Goal: Task Accomplishment & Management: Manage account settings

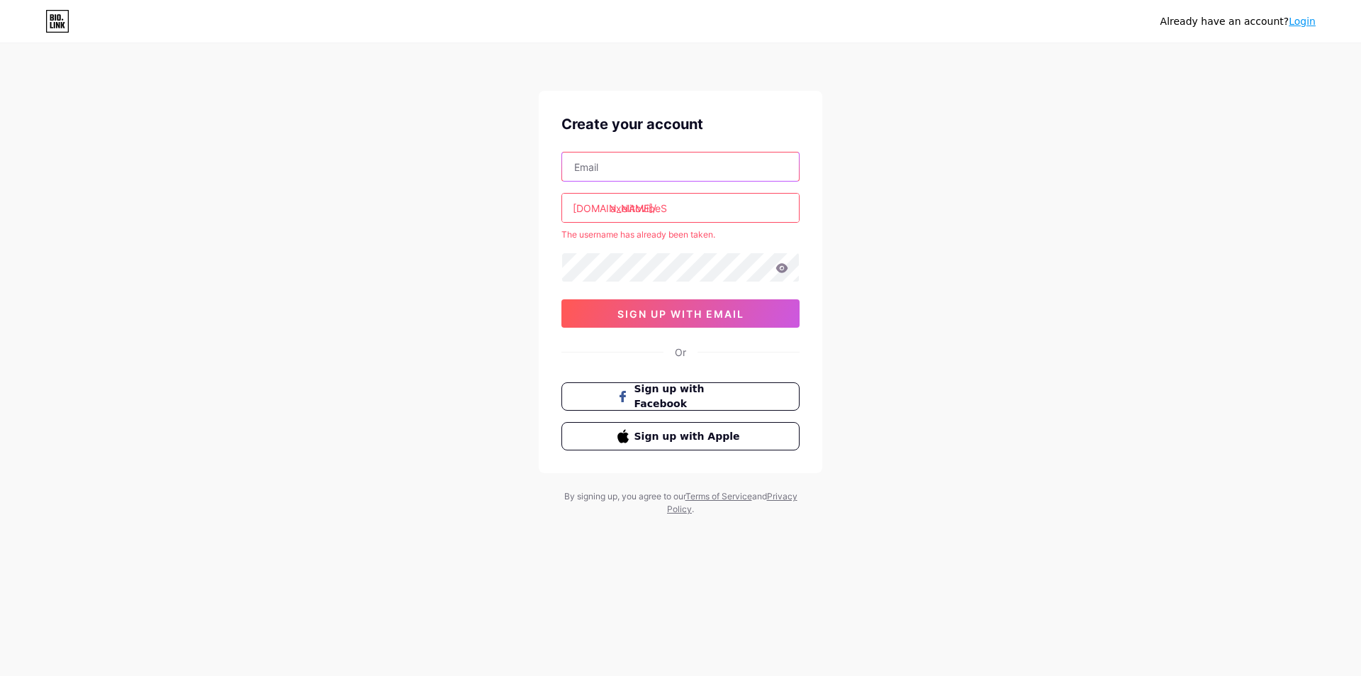
click at [652, 169] on input "text" at bounding box center [680, 166] width 237 height 28
type input "A"
type input "axelitoacevedo12"
click at [674, 210] on input "axelitovibeS" at bounding box center [680, 208] width 237 height 28
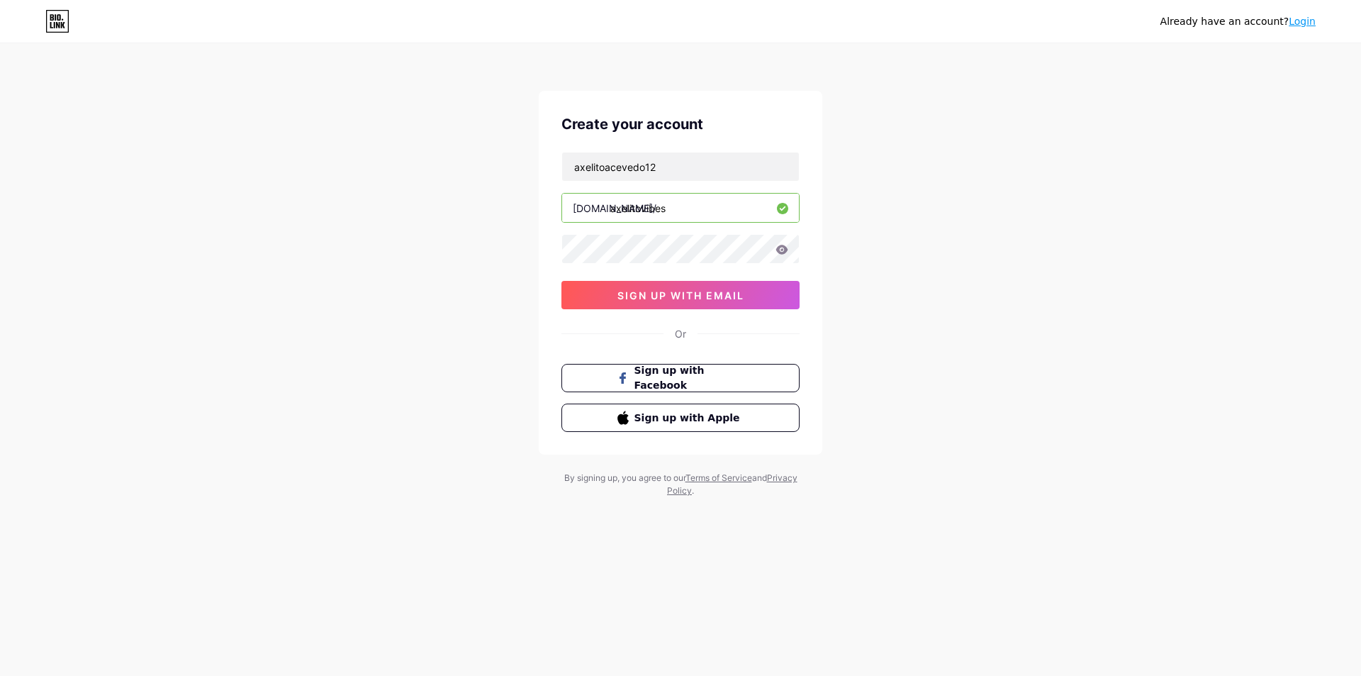
type input "axelitovibes"
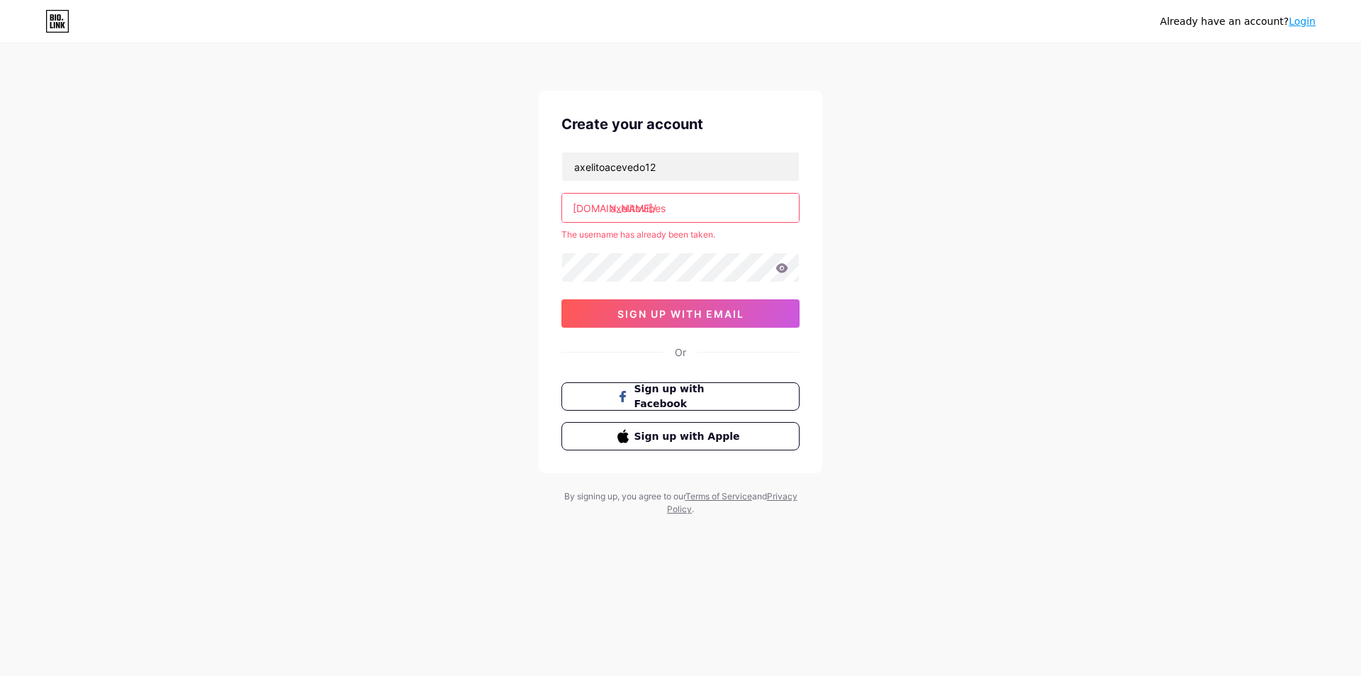
click at [857, 238] on div "Already have an account? Login Create your account axelitoacevedo12 [DOMAIN_NAM…" at bounding box center [680, 280] width 1361 height 561
drag, startPoint x: 805, startPoint y: 255, endPoint x: 624, endPoint y: 310, distance: 189.1
click at [624, 310] on span "sign up with email" at bounding box center [681, 314] width 127 height 12
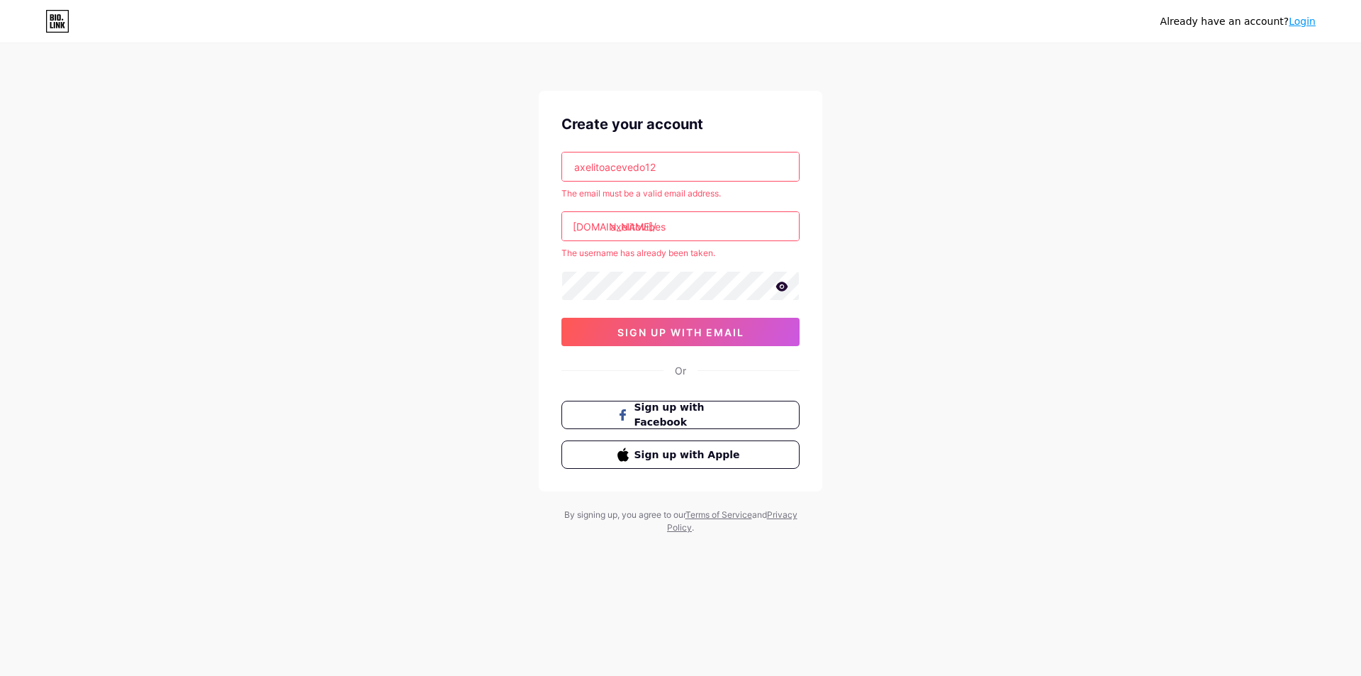
click at [698, 150] on div "Create your account axelitoacevedo12 The email must be a valid email address. […" at bounding box center [681, 291] width 284 height 401
click at [693, 163] on input "axelitoacevedo12" at bounding box center [680, 166] width 237 height 28
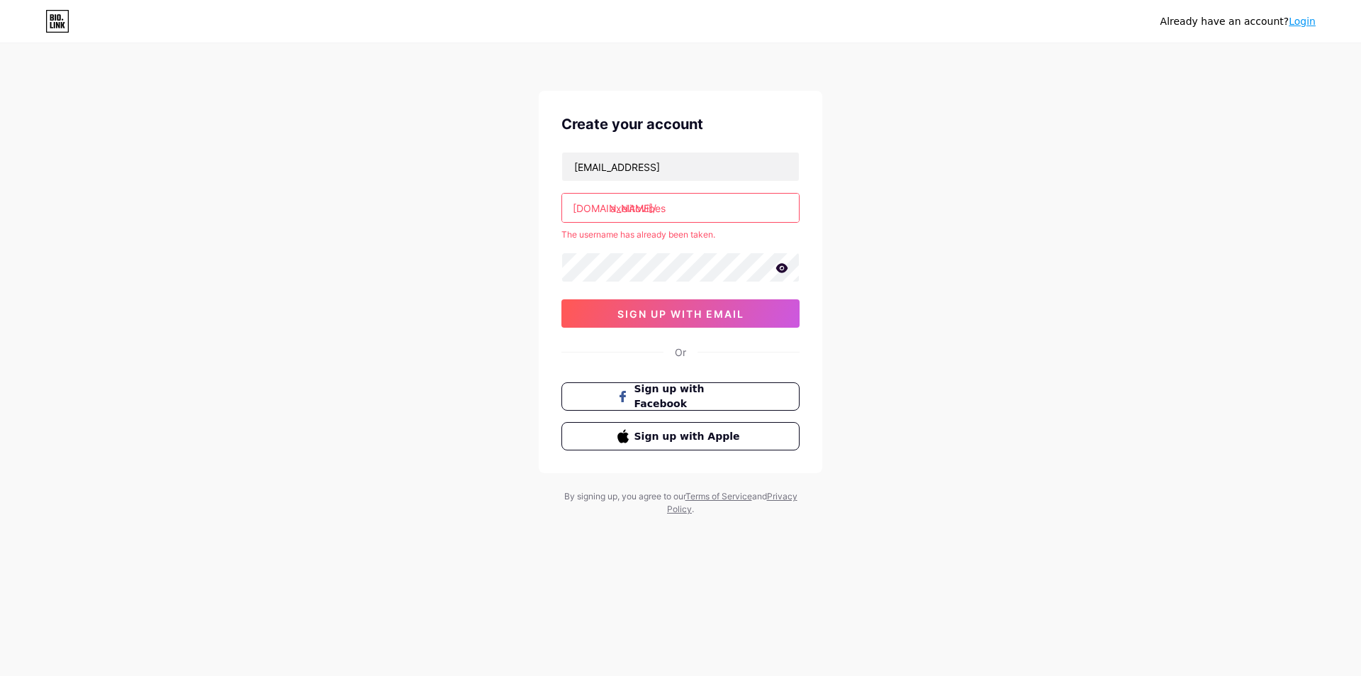
click at [718, 194] on input "axelitovibes" at bounding box center [680, 208] width 237 height 28
click at [727, 165] on input "[EMAIL_ADDRESS]" at bounding box center [680, 166] width 237 height 28
paste input "."
type input "[EMAIL_ADDRESS][DOMAIN_NAME]"
click at [735, 324] on button "sign up with email" at bounding box center [681, 313] width 238 height 28
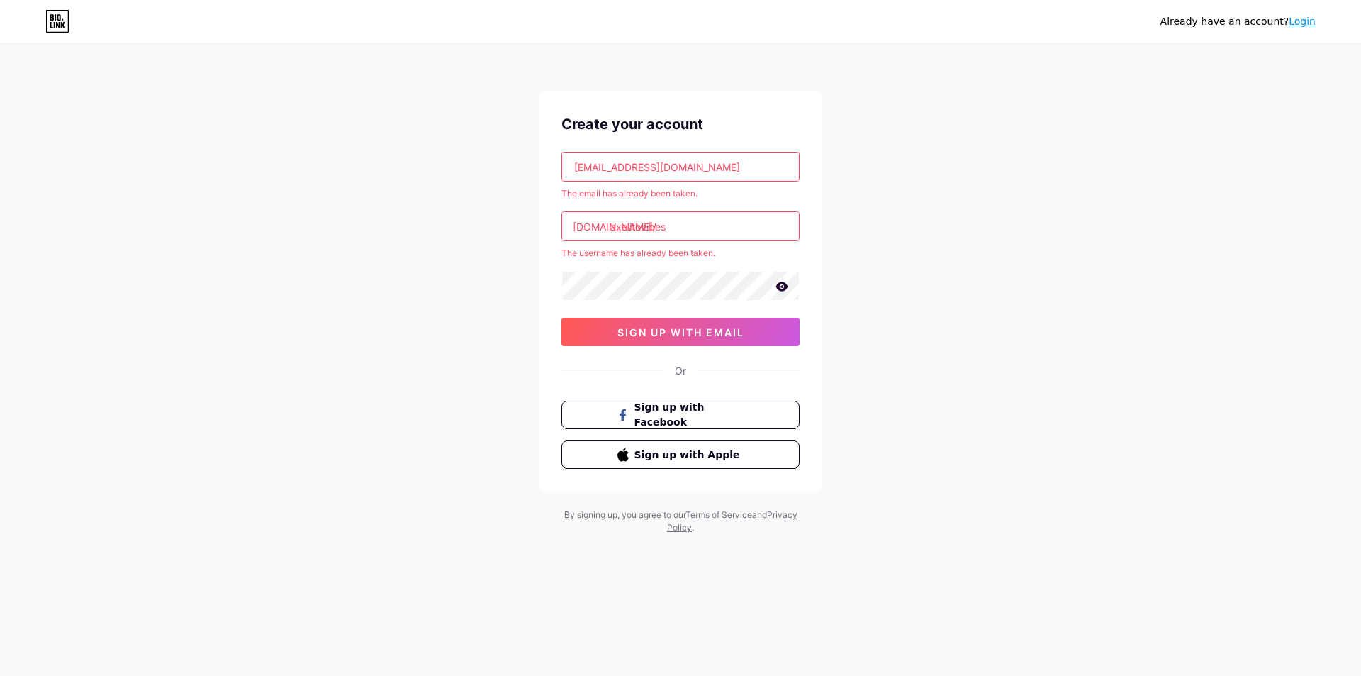
click at [783, 281] on icon at bounding box center [782, 286] width 13 height 10
click at [1308, 23] on link "Login" at bounding box center [1302, 21] width 27 height 11
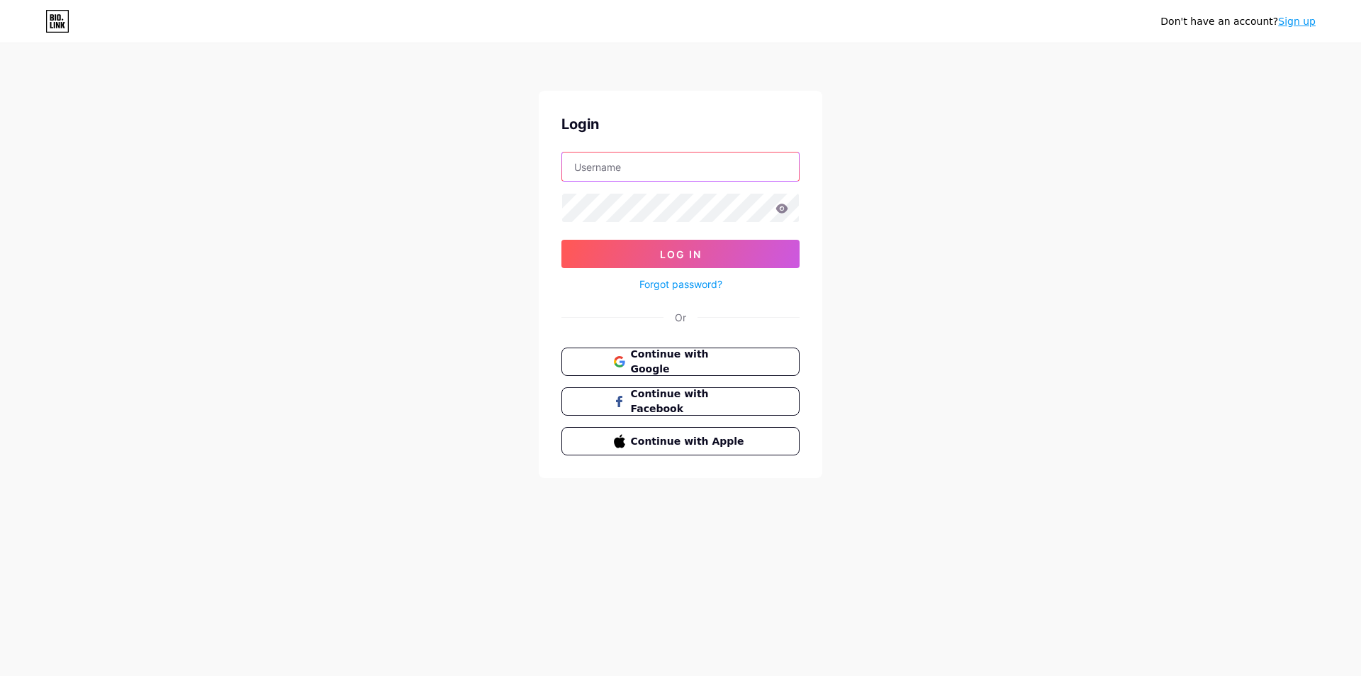
type input "[EMAIL_ADDRESS][DOMAIN_NAME]"
click at [686, 263] on button "Log In" at bounding box center [681, 254] width 238 height 28
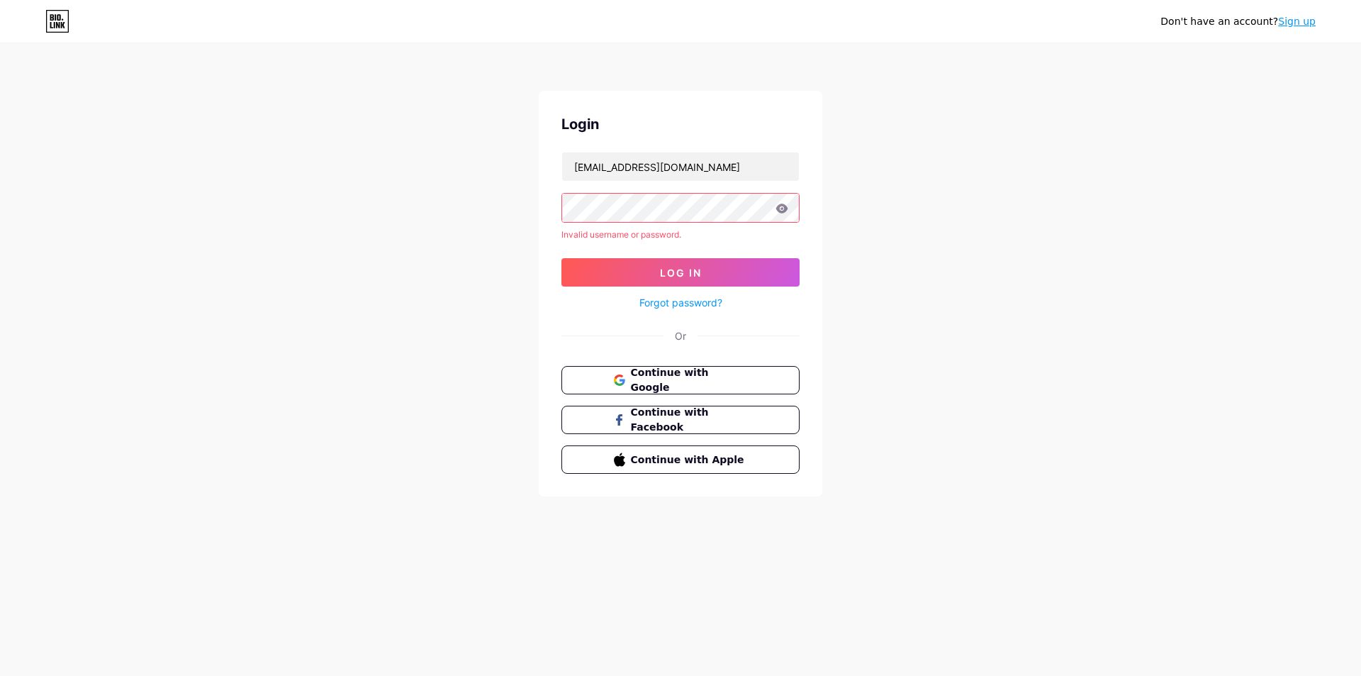
click at [783, 203] on icon at bounding box center [782, 208] width 13 height 10
click at [785, 211] on icon at bounding box center [782, 207] width 12 height 9
click at [697, 267] on span "Log In" at bounding box center [681, 273] width 42 height 12
click at [537, 197] on div "Don't have an account? Sign up Login [EMAIL_ADDRESS][DOMAIN_NAME] Invalid usern…" at bounding box center [680, 271] width 1361 height 542
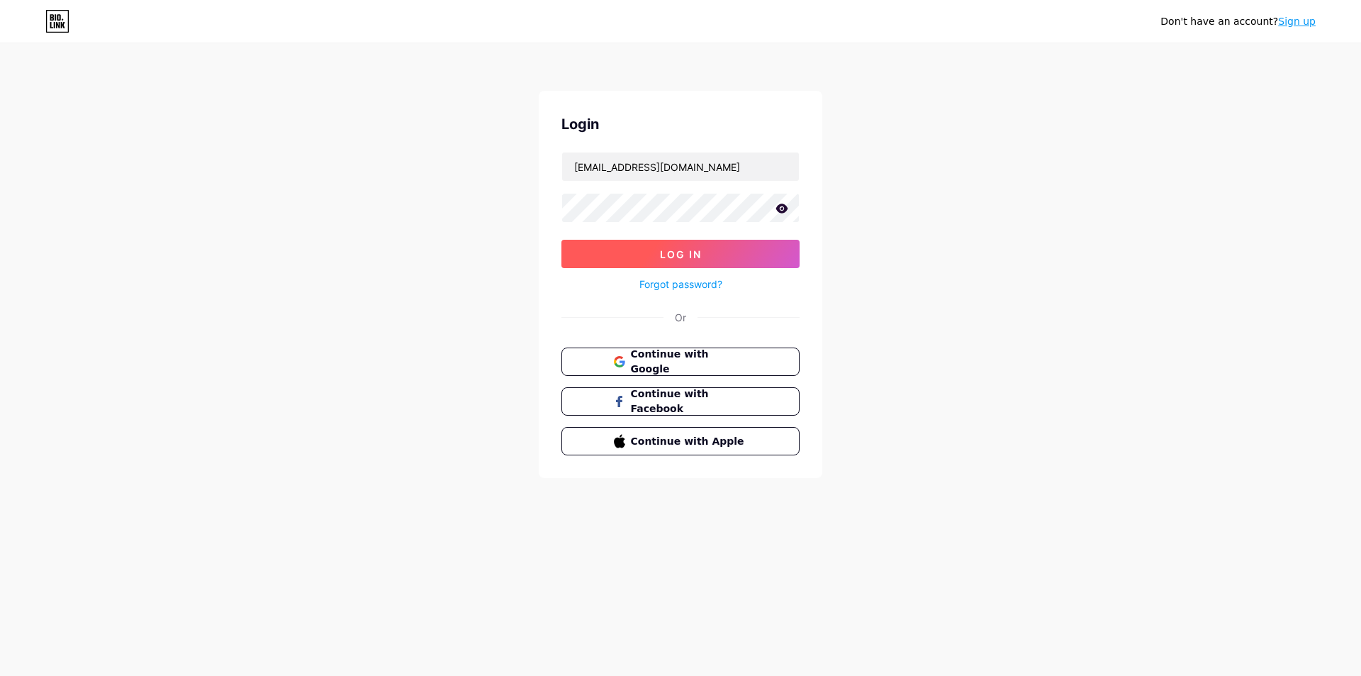
click at [569, 270] on div "Forgot password?" at bounding box center [681, 280] width 238 height 25
click at [579, 258] on button "Log In" at bounding box center [681, 254] width 238 height 28
click at [562, 240] on button "Log In" at bounding box center [681, 254] width 238 height 28
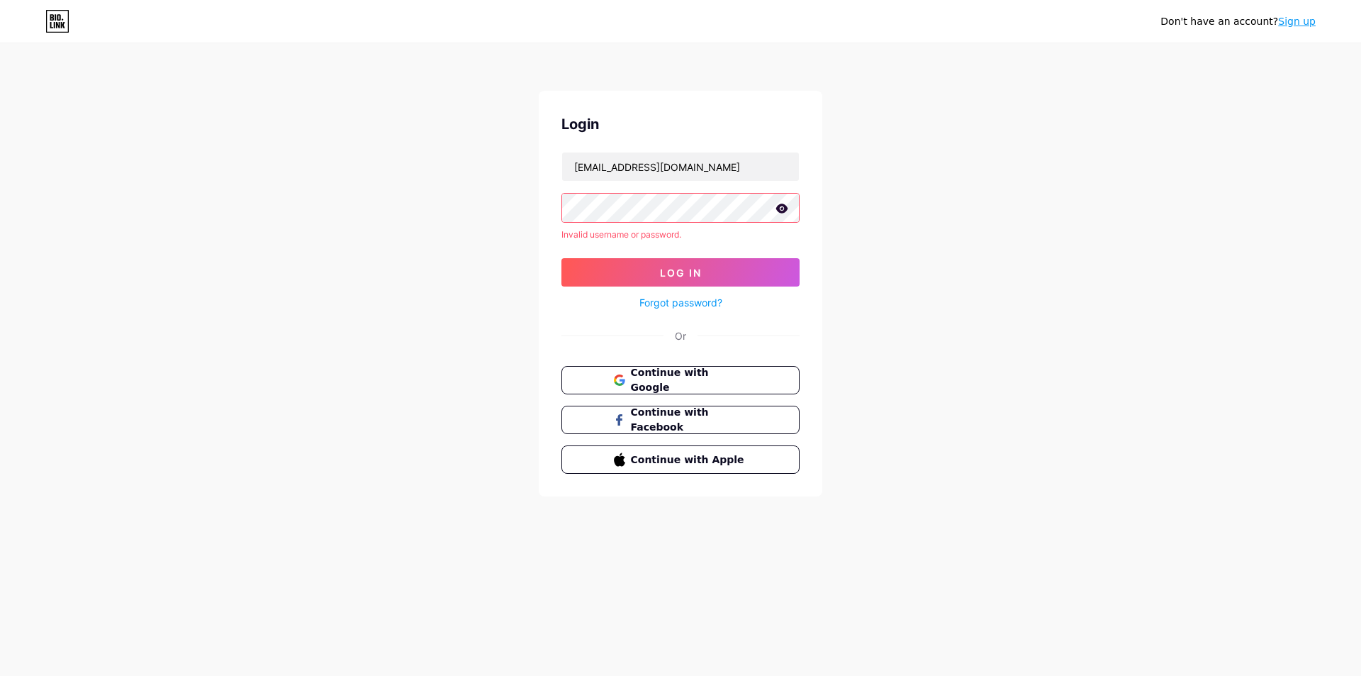
click at [782, 211] on icon at bounding box center [782, 208] width 13 height 10
click at [782, 211] on icon at bounding box center [781, 209] width 14 height 14
click at [782, 211] on icon at bounding box center [782, 208] width 13 height 10
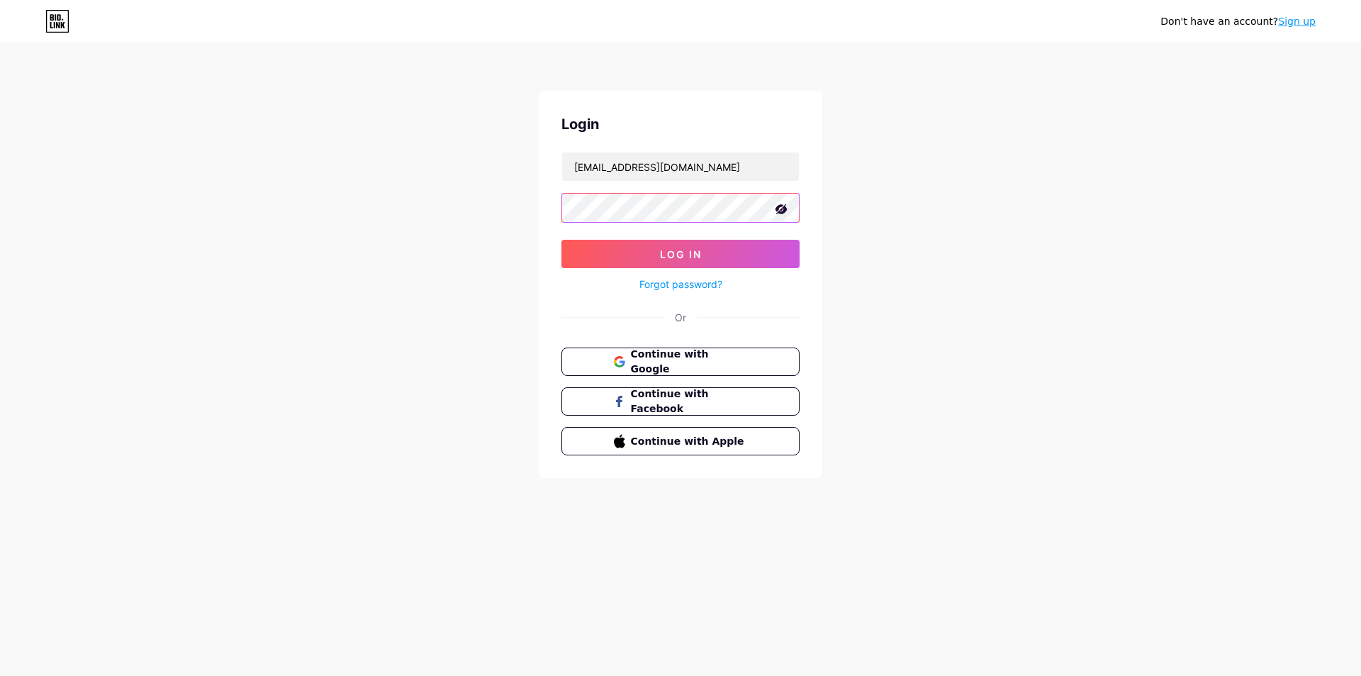
click at [562, 240] on button "Log In" at bounding box center [681, 254] width 238 height 28
click at [591, 253] on button "Log In" at bounding box center [681, 254] width 238 height 28
click at [604, 256] on button "Log In" at bounding box center [681, 254] width 238 height 28
click at [618, 254] on button "Log In" at bounding box center [681, 254] width 238 height 28
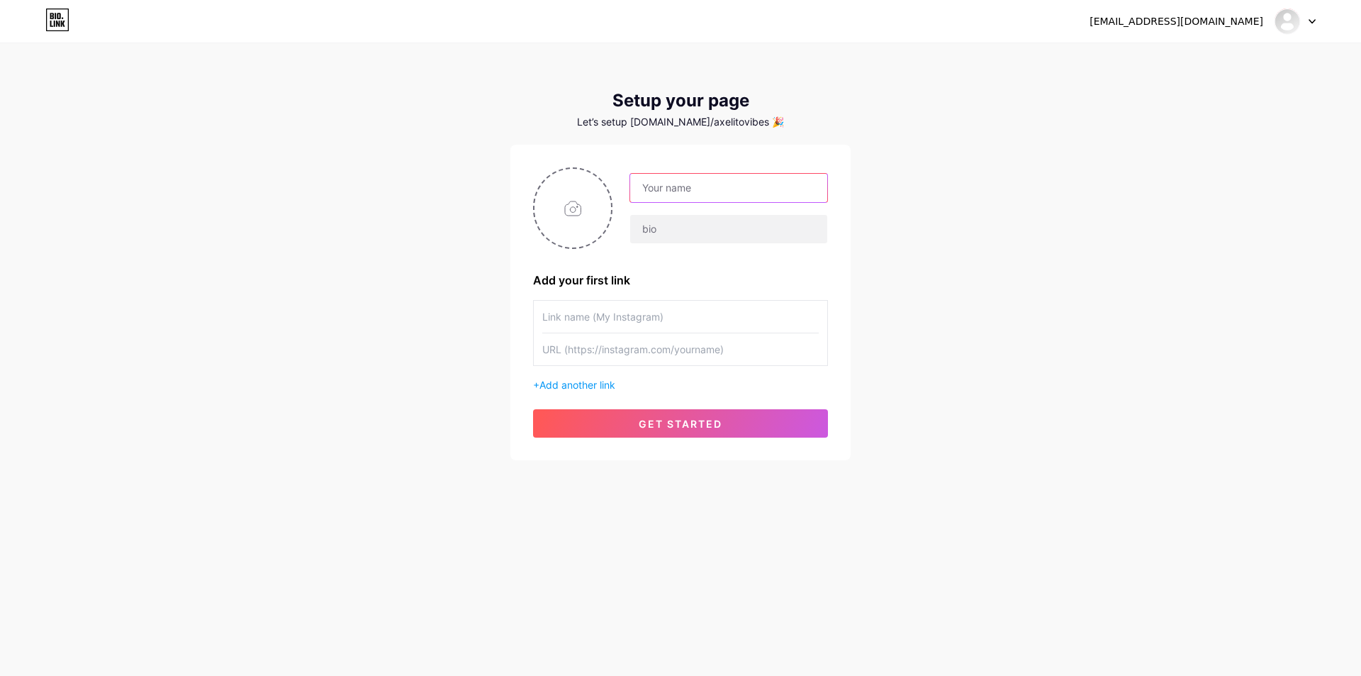
click at [681, 184] on input "text" at bounding box center [728, 188] width 197 height 28
type input "AxelitoVibes"
click at [718, 239] on input "text" at bounding box center [728, 229] width 197 height 28
click at [598, 211] on input "file" at bounding box center [573, 208] width 77 height 79
type input "C:\fakepath\logo dis.png"
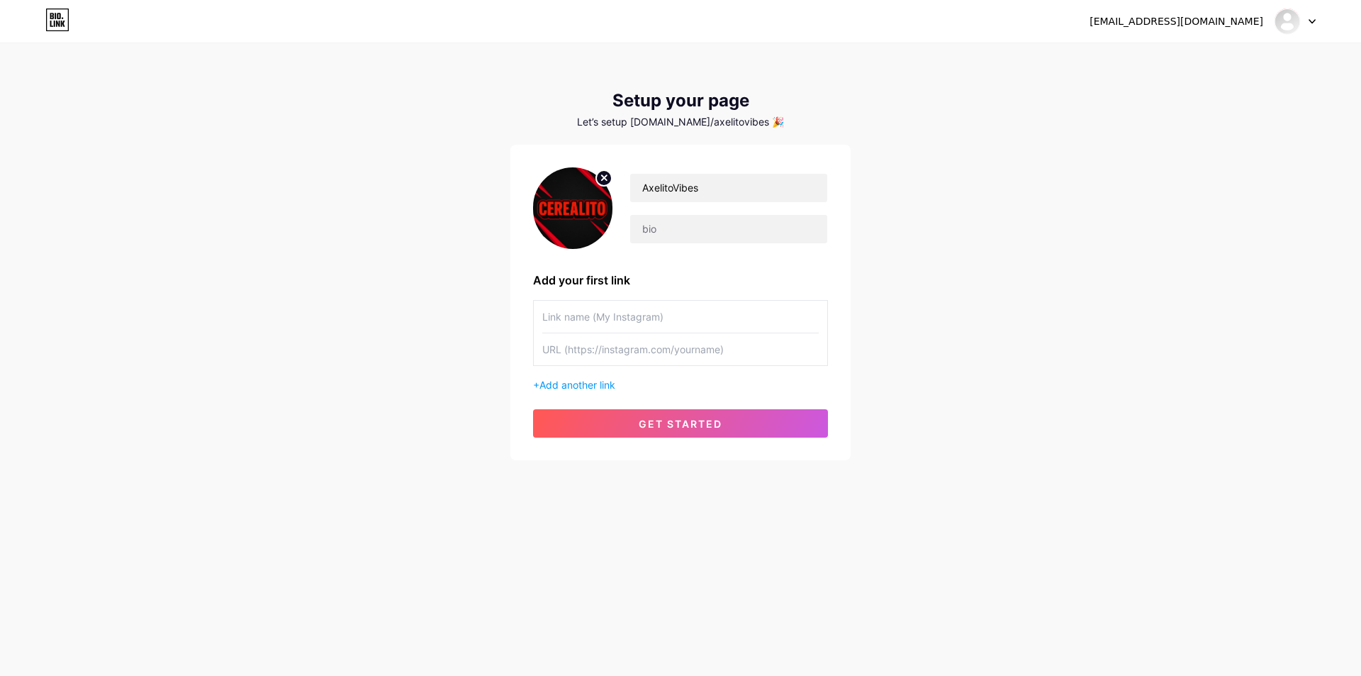
click at [646, 326] on input "text" at bounding box center [680, 317] width 277 height 32
click at [606, 356] on input "text" at bounding box center [680, 349] width 277 height 32
paste input "[URL][DOMAIN_NAME]"
type input "[URL][DOMAIN_NAME]"
click at [673, 326] on input "text" at bounding box center [680, 317] width 277 height 32
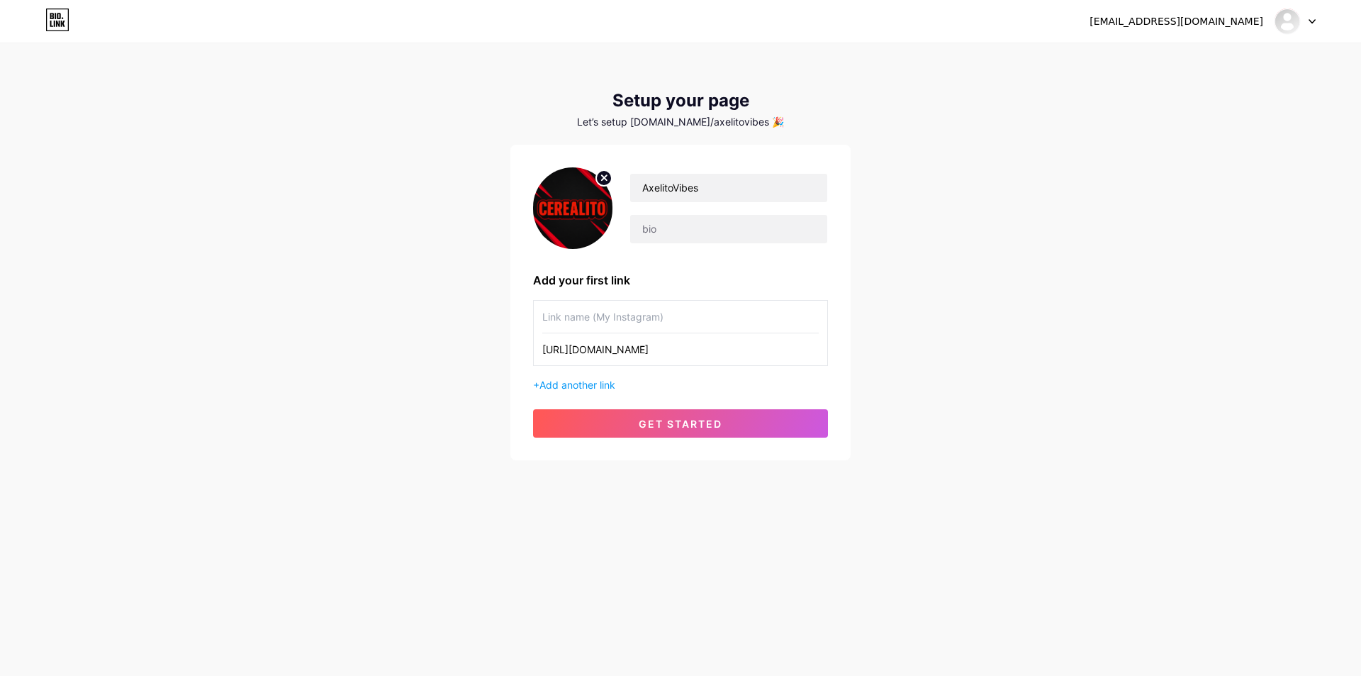
click at [637, 352] on input "[URL][DOMAIN_NAME]" at bounding box center [680, 349] width 277 height 32
click at [634, 326] on input "text" at bounding box center [680, 317] width 277 height 32
click at [551, 316] on input "kick" at bounding box center [680, 317] width 277 height 32
click at [547, 318] on input "kick" at bounding box center [680, 317] width 277 height 32
type input "Kick"
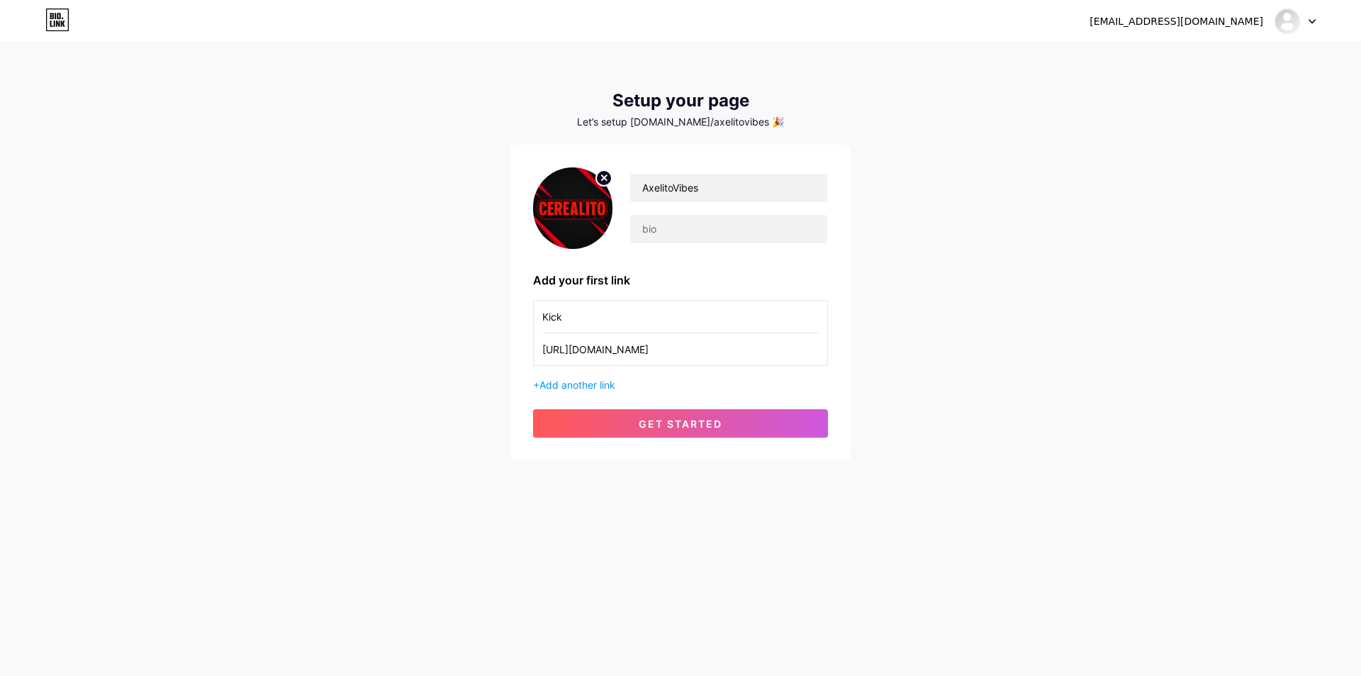
click at [590, 391] on div "+ Add another link" at bounding box center [680, 384] width 295 height 15
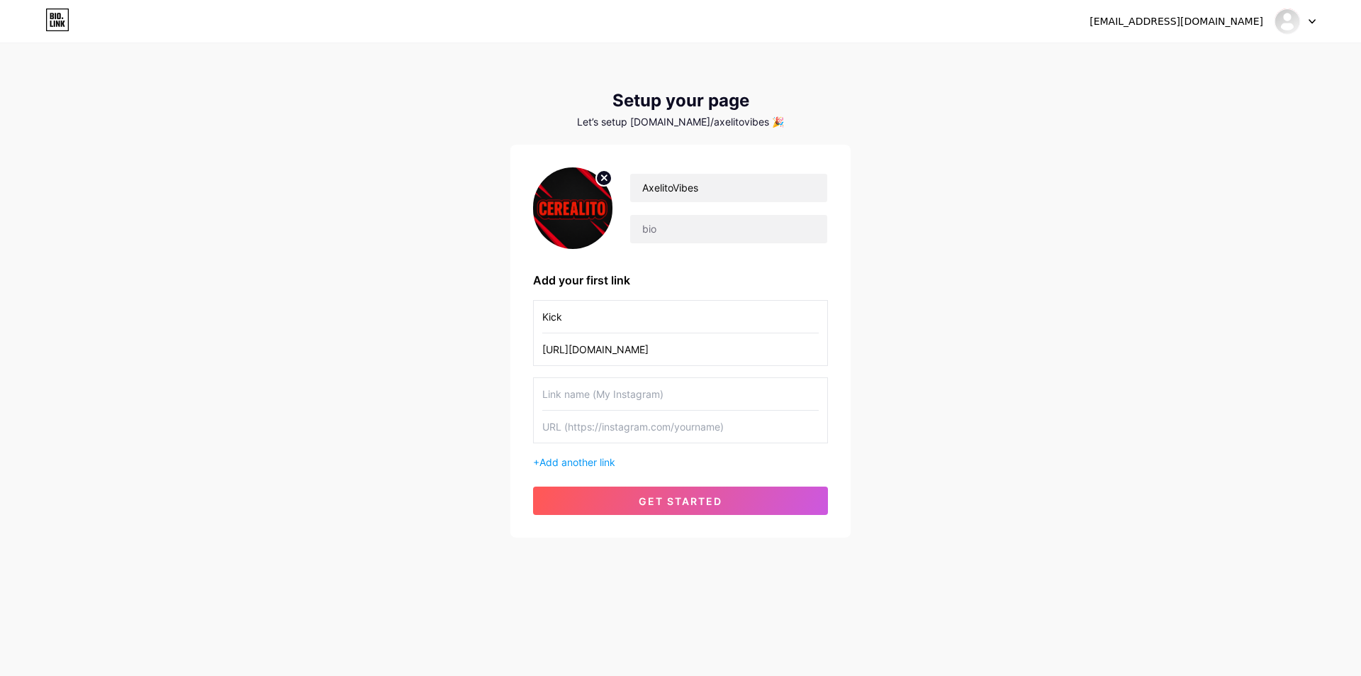
click at [595, 384] on input "text" at bounding box center [680, 394] width 277 height 32
type input "Discord"
click at [672, 435] on input "text" at bounding box center [680, 427] width 277 height 32
click at [589, 442] on input "text" at bounding box center [680, 427] width 277 height 32
paste input "[URL][DOMAIN_NAME]"
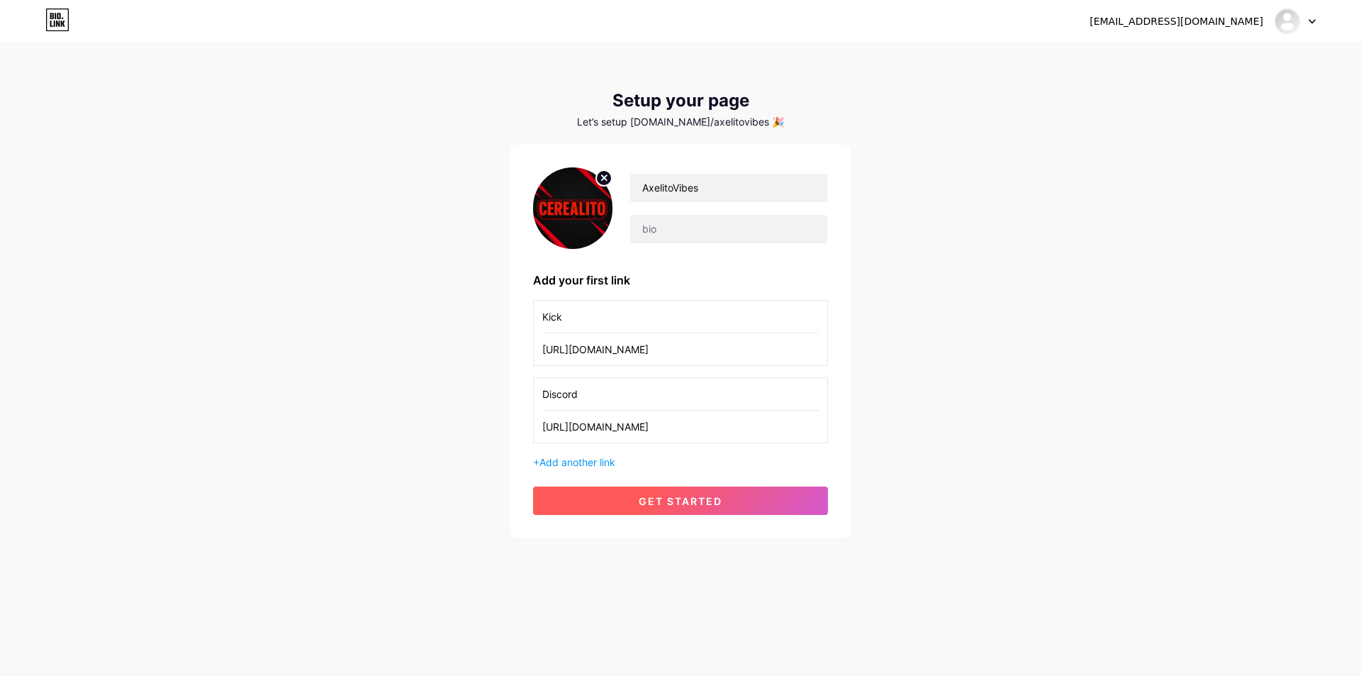
type input "[URL][DOMAIN_NAME]"
click at [654, 501] on span "get started" at bounding box center [681, 501] width 84 height 12
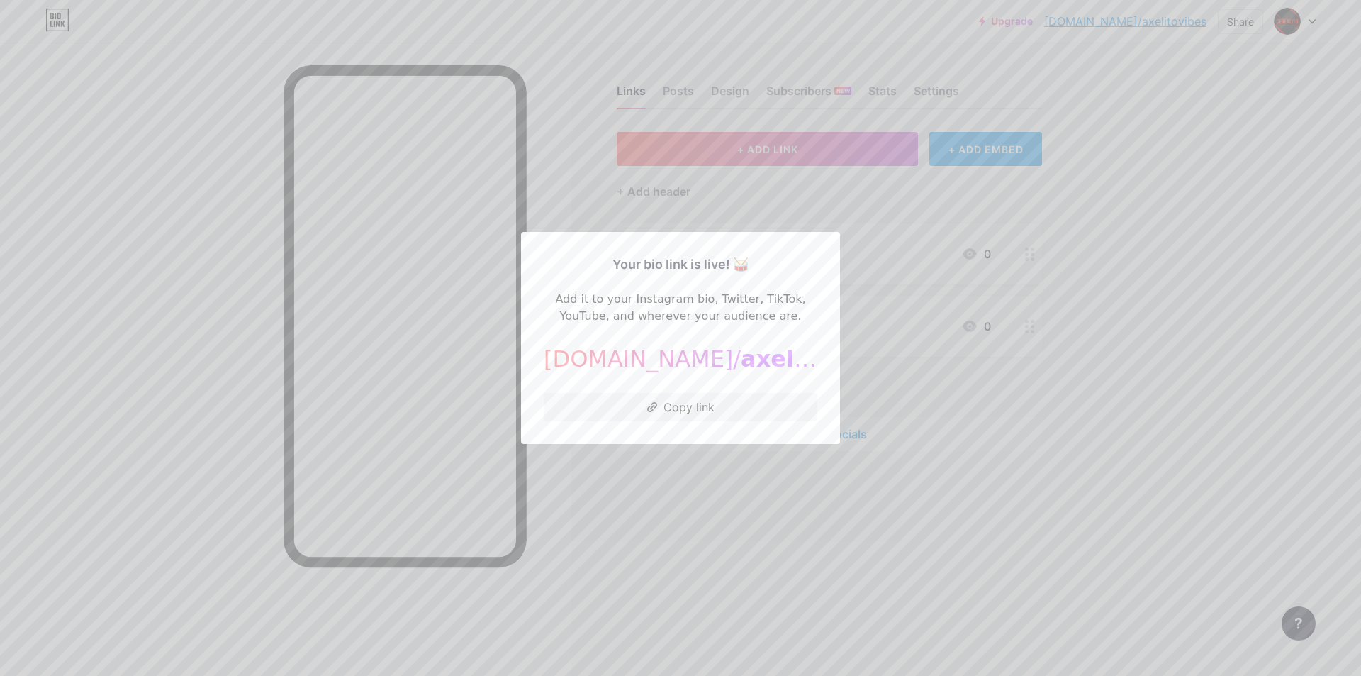
click at [643, 183] on div at bounding box center [680, 338] width 1361 height 676
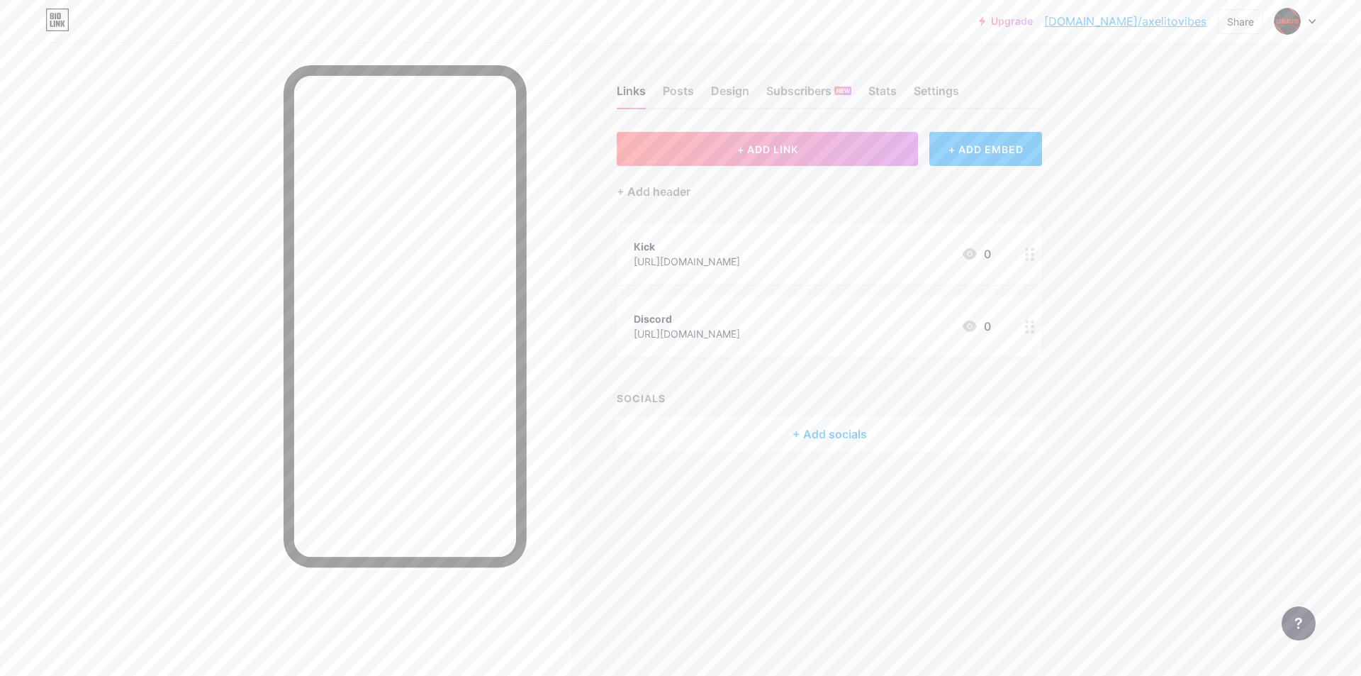
click at [1034, 255] on circle at bounding box center [1034, 254] width 4 height 4
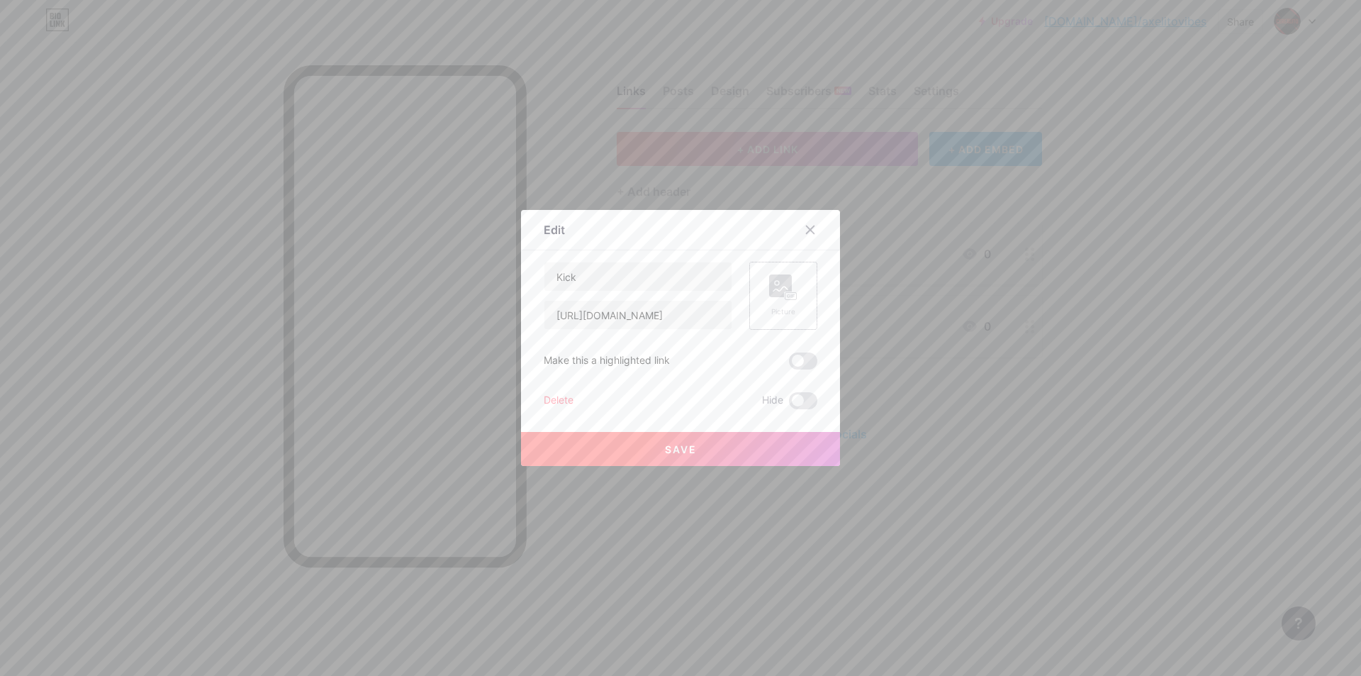
click at [787, 292] on rect at bounding box center [791, 296] width 13 height 9
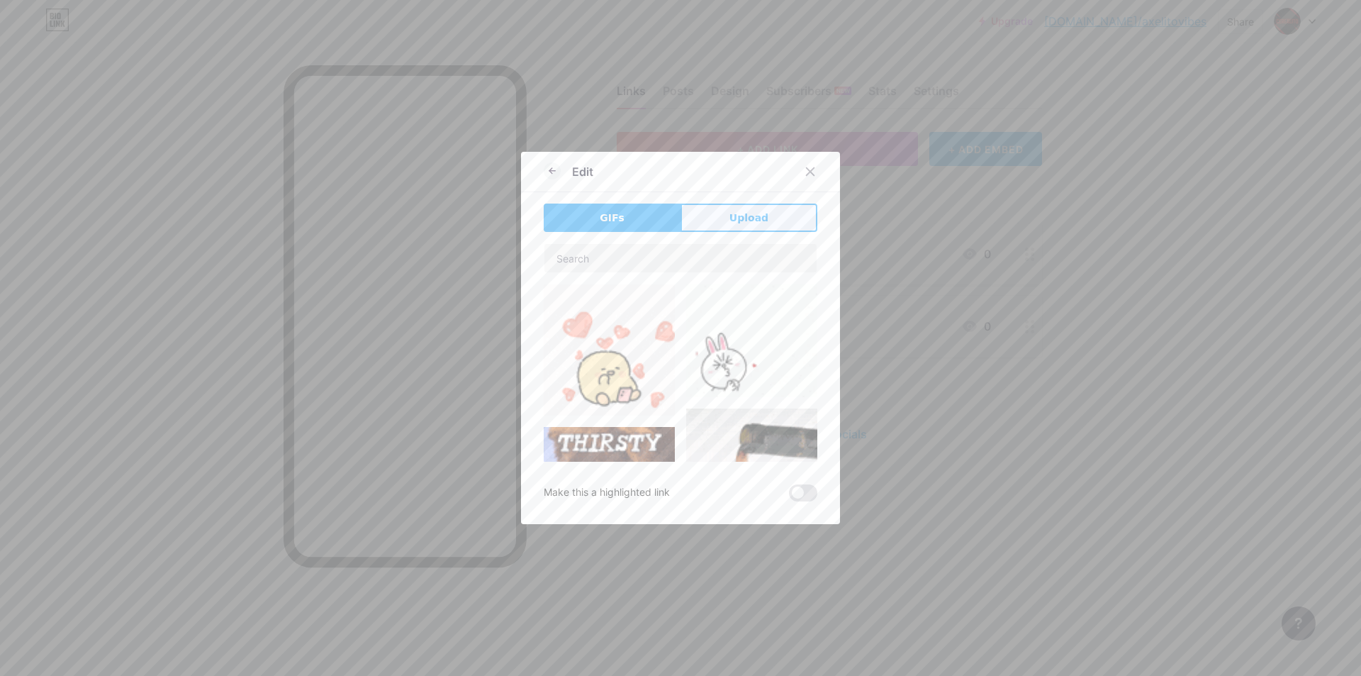
click at [722, 208] on button "Upload" at bounding box center [749, 217] width 137 height 28
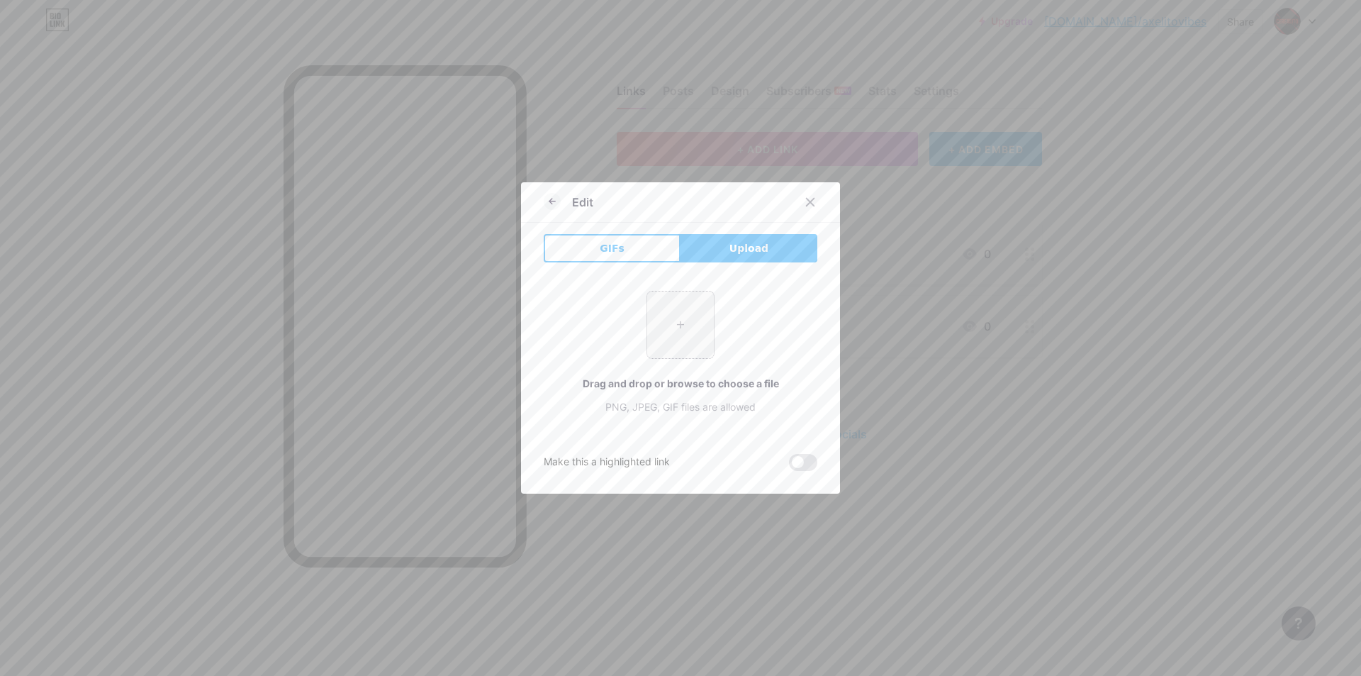
click at [665, 301] on input "file" at bounding box center [680, 324] width 67 height 67
type input "C:\fakepath\56614756-cb63-4a5a-b4ea-569fcc92de40 (2).png"
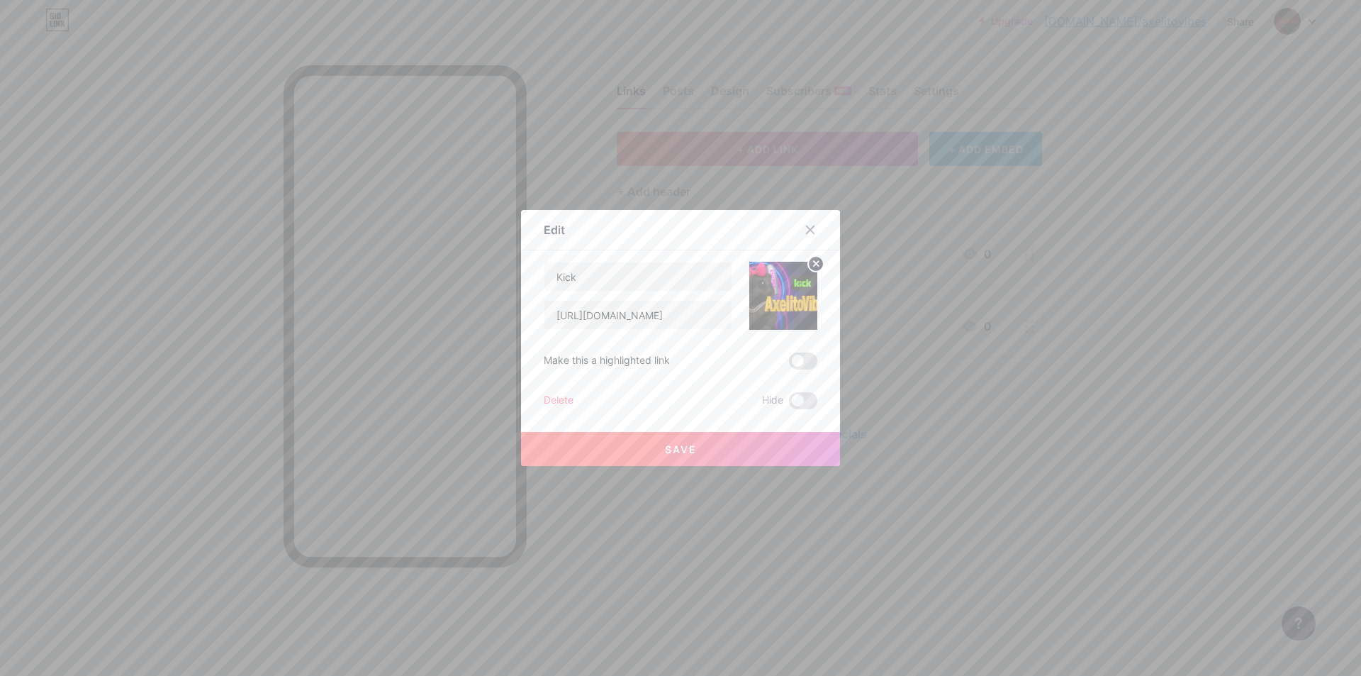
click at [718, 447] on button "Save" at bounding box center [680, 449] width 319 height 34
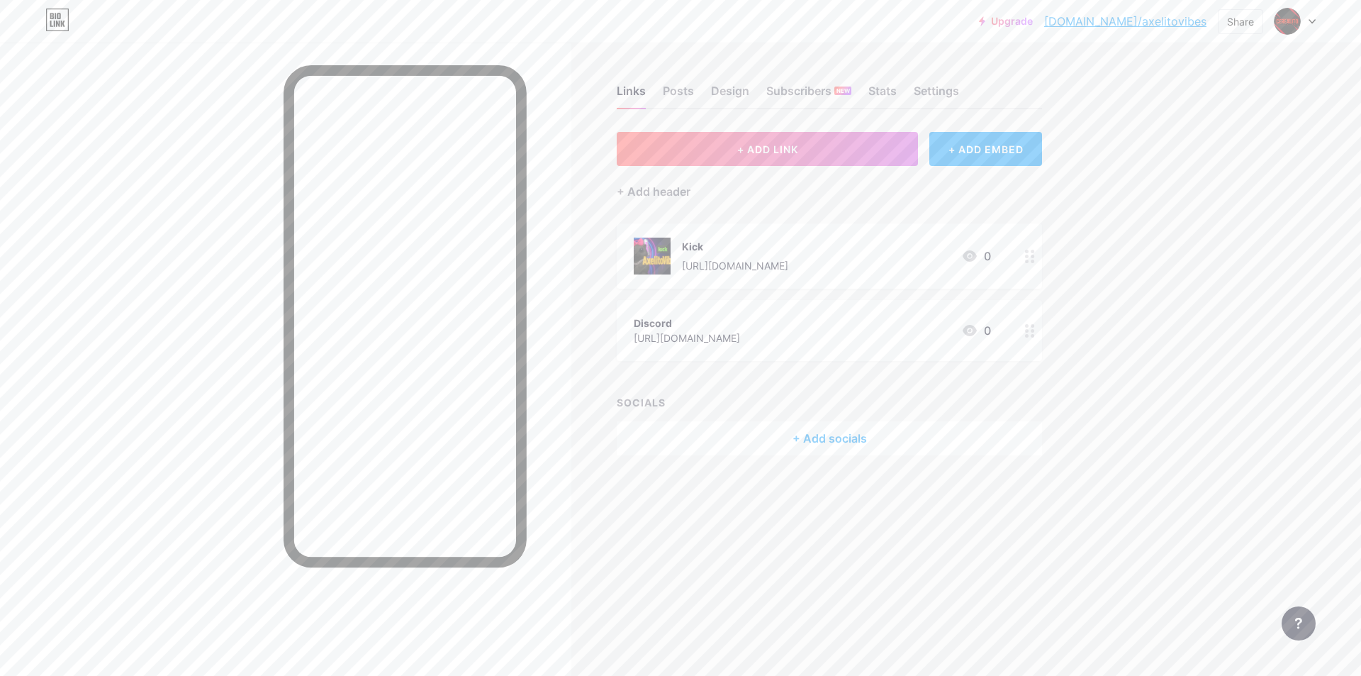
click at [1027, 330] on circle at bounding box center [1027, 331] width 4 height 4
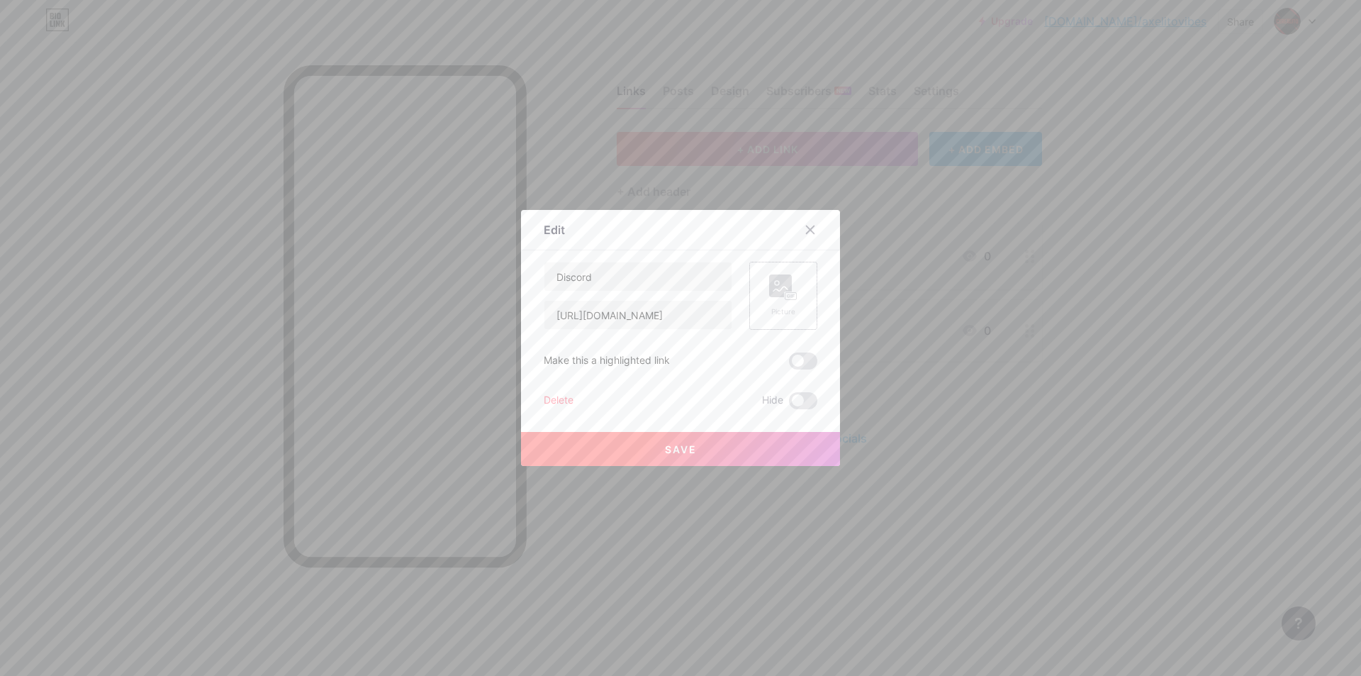
click at [785, 294] on rect at bounding box center [791, 296] width 13 height 9
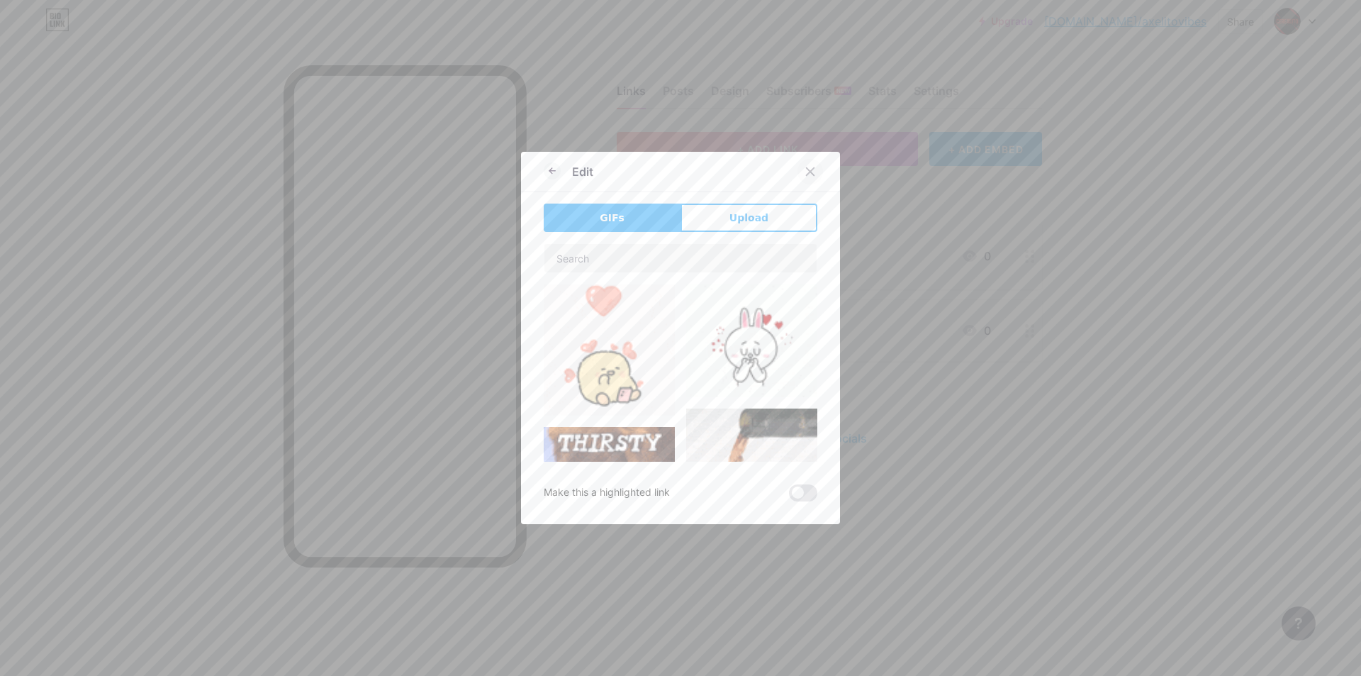
click at [808, 172] on icon at bounding box center [810, 171] width 11 height 11
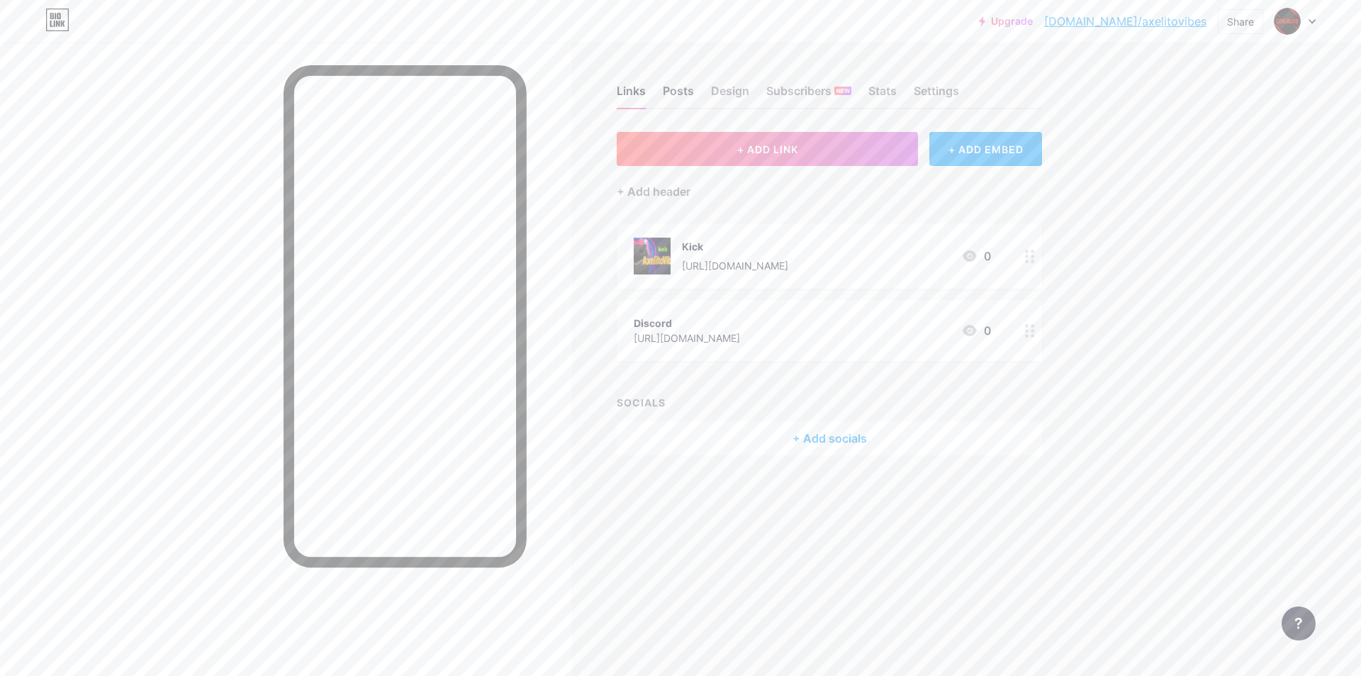
click at [684, 86] on div "Posts" at bounding box center [678, 95] width 31 height 26
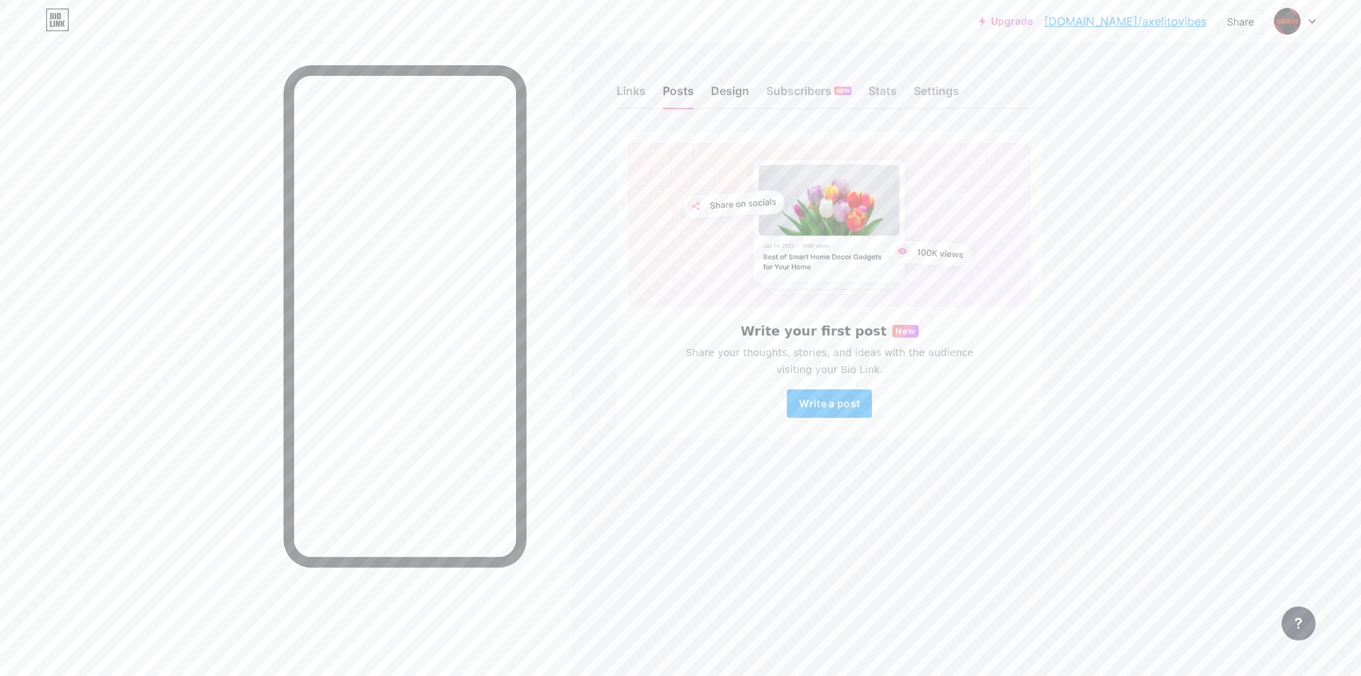
click at [735, 96] on div "Design" at bounding box center [730, 95] width 38 height 26
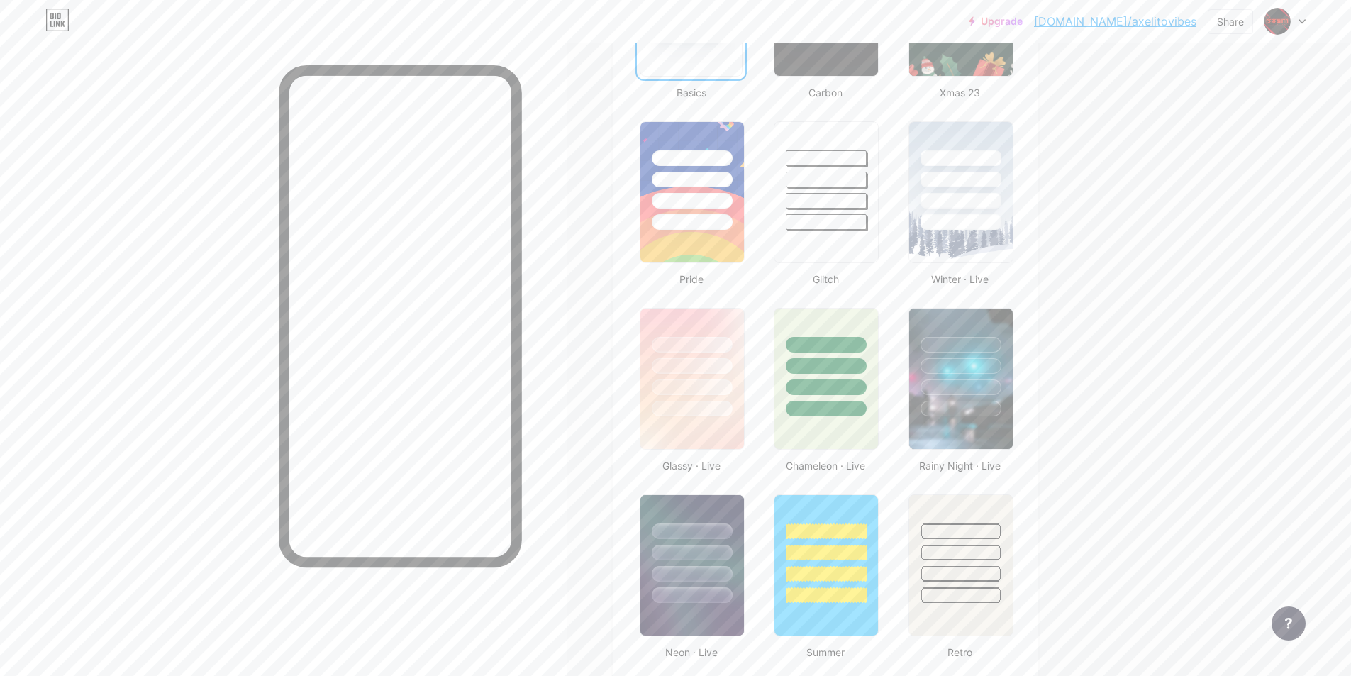
scroll to position [496, 0]
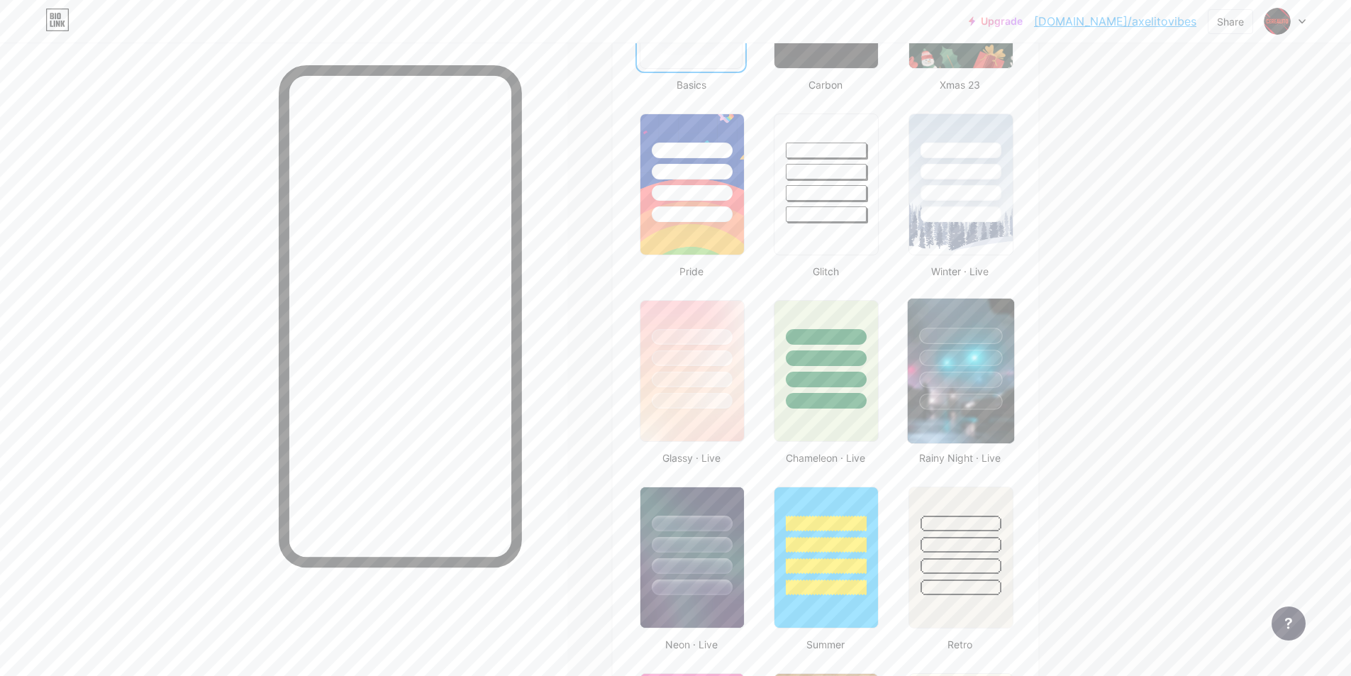
click at [958, 357] on div at bounding box center [960, 358] width 83 height 16
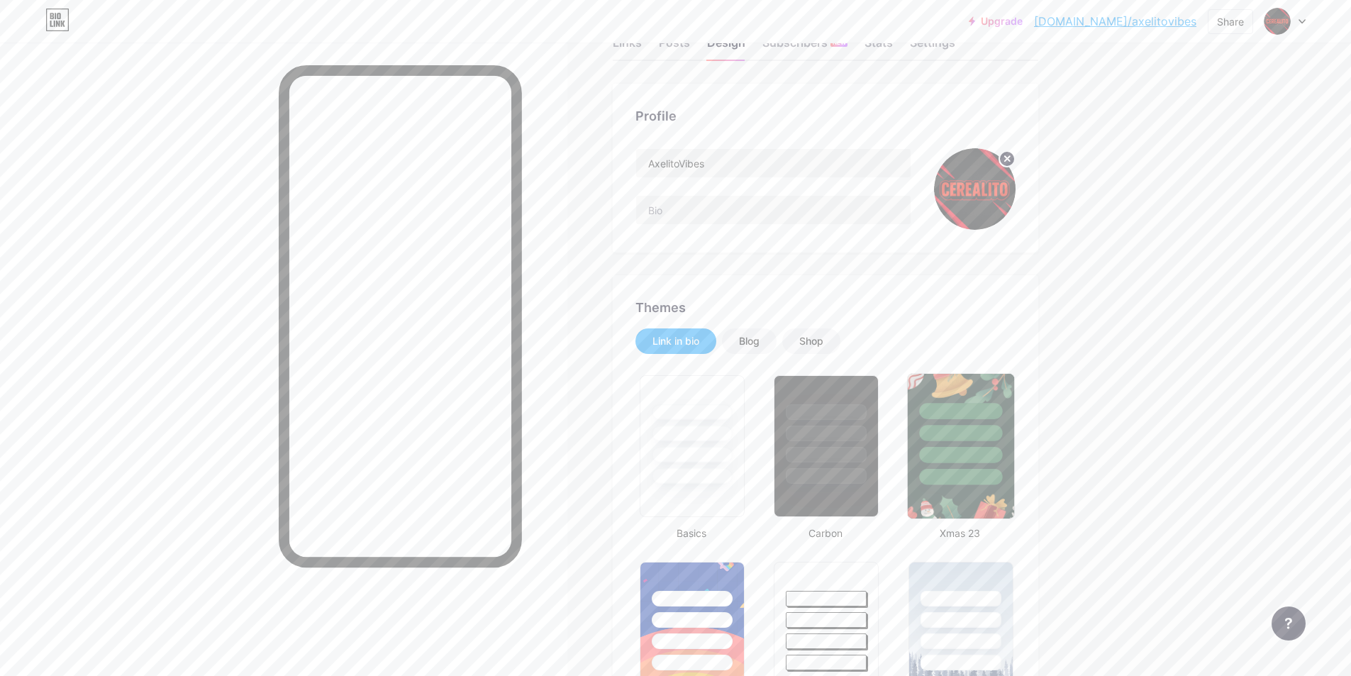
scroll to position [0, 0]
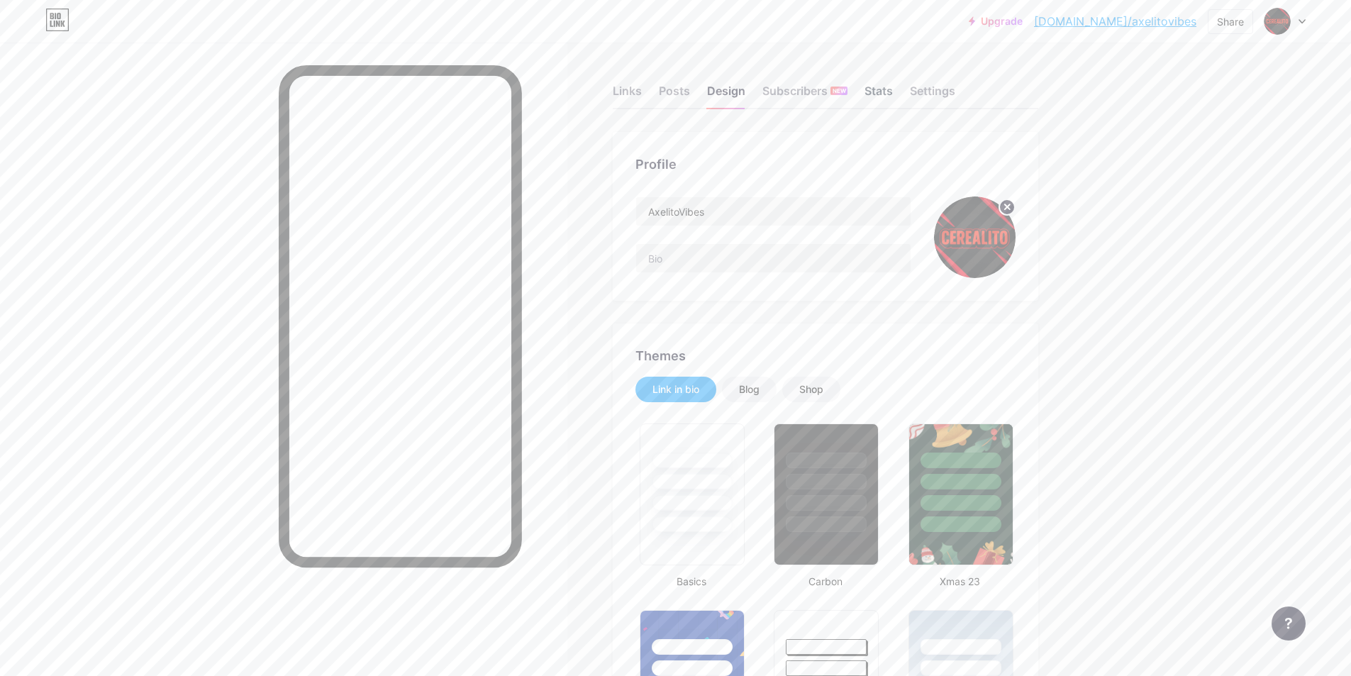
click at [880, 96] on div "Stats" at bounding box center [878, 95] width 28 height 26
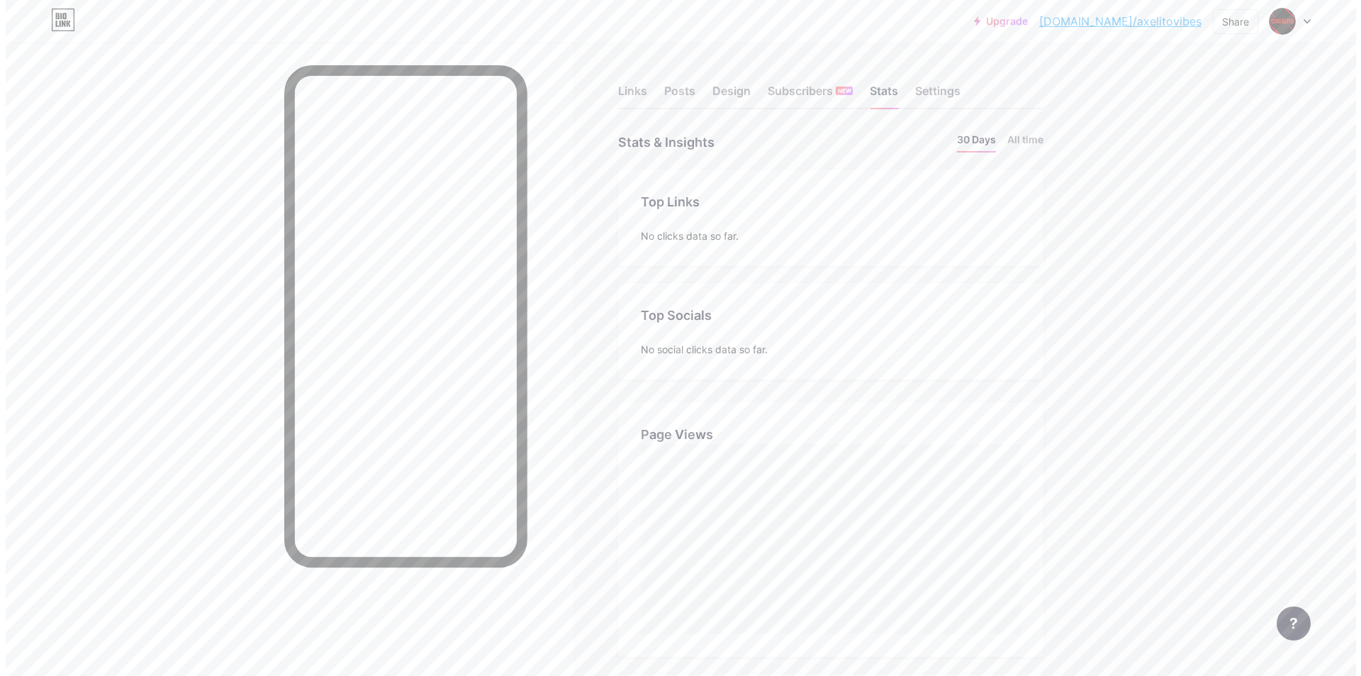
scroll to position [676, 1351]
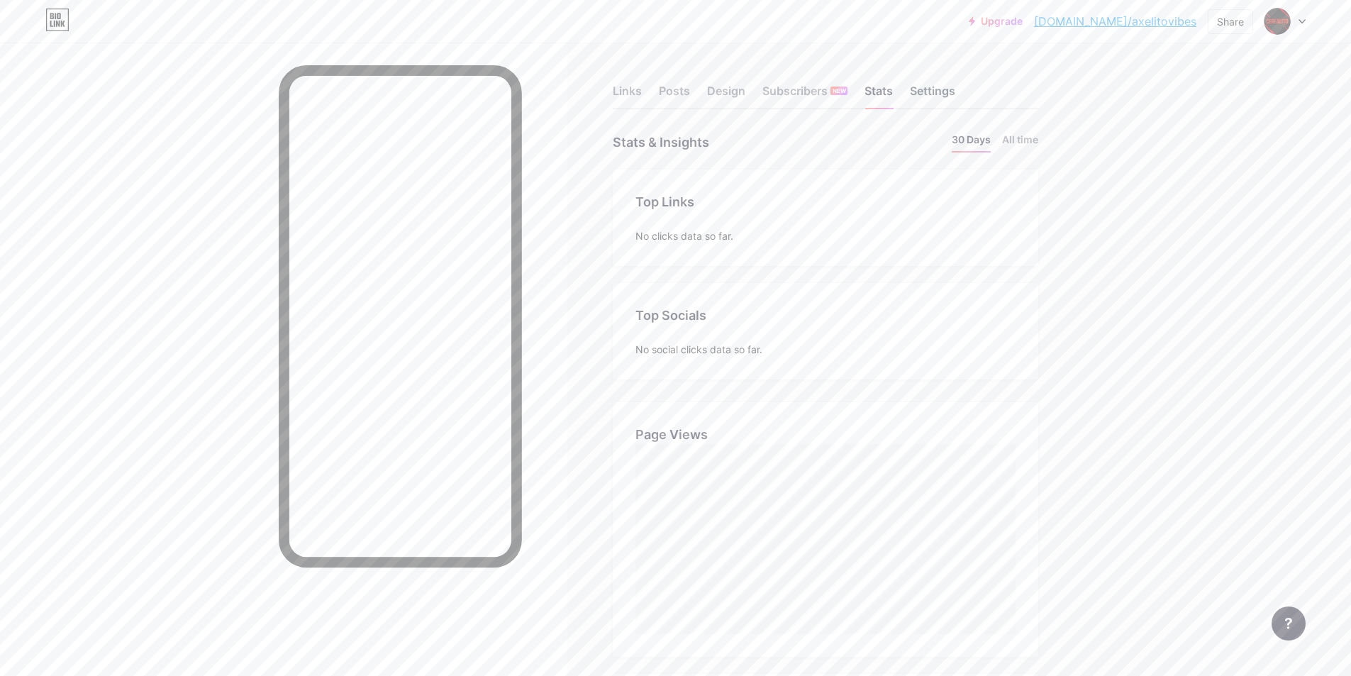
click at [923, 89] on div "Settings" at bounding box center [932, 95] width 45 height 26
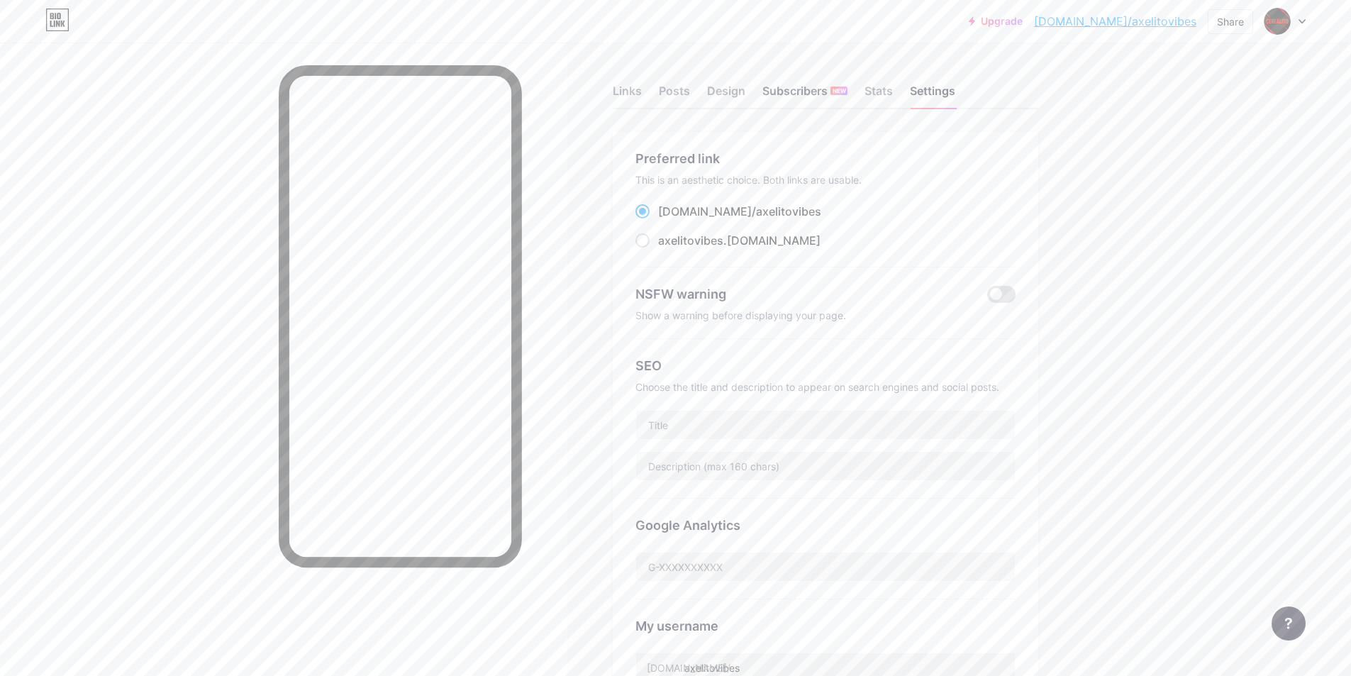
click at [830, 96] on div "Subscribers NEW" at bounding box center [804, 95] width 85 height 26
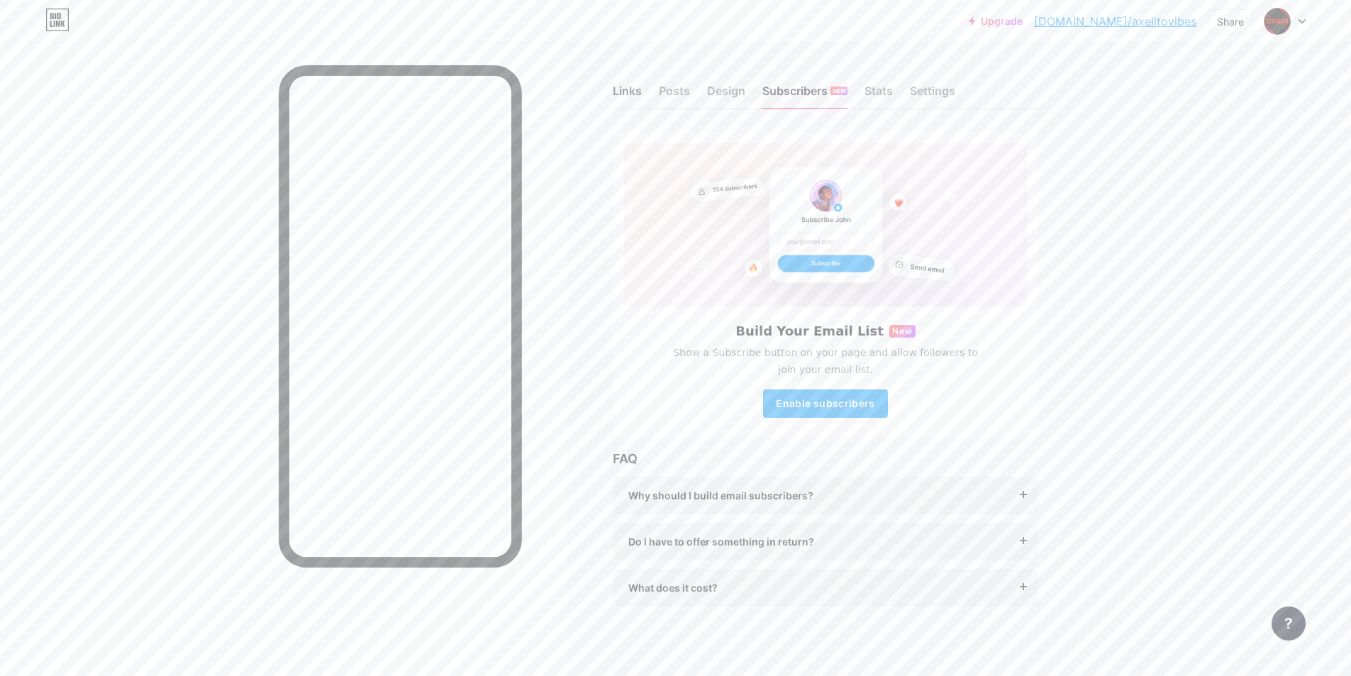
click at [636, 90] on div "Links" at bounding box center [627, 95] width 29 height 26
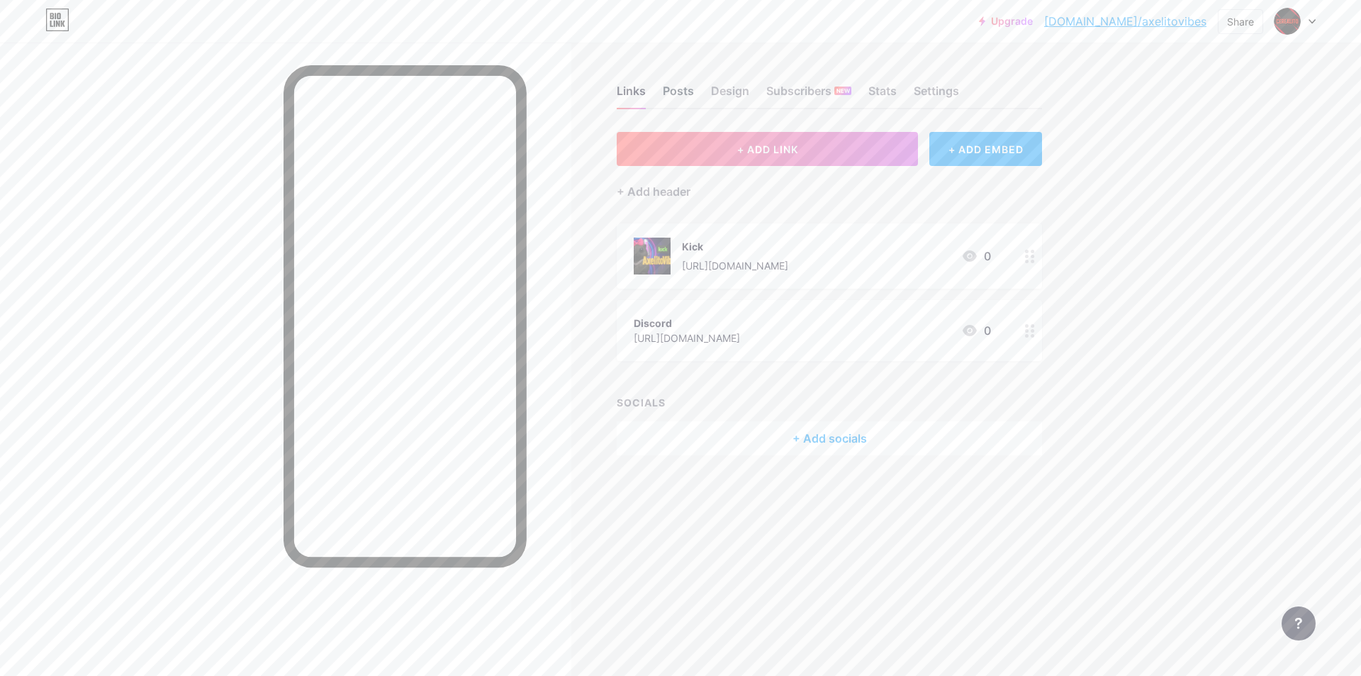
click at [690, 90] on div "Posts" at bounding box center [678, 95] width 31 height 26
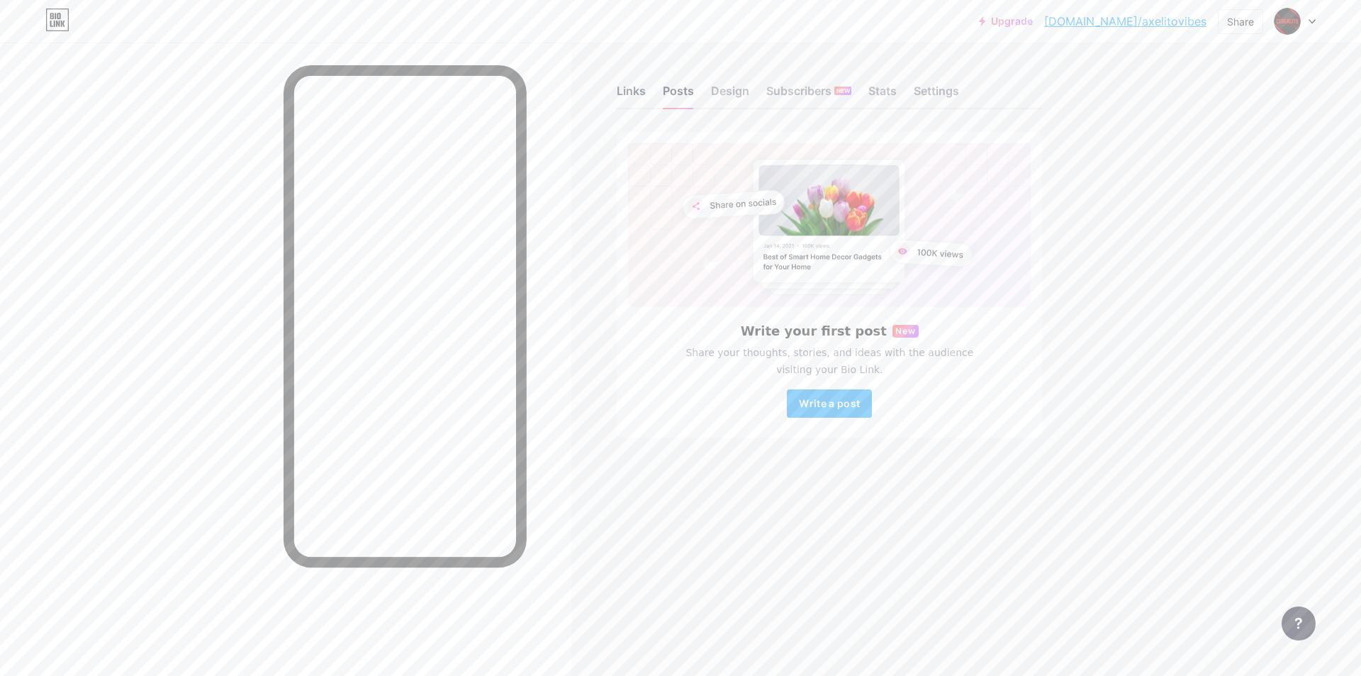
click at [636, 94] on div "Links" at bounding box center [631, 95] width 29 height 26
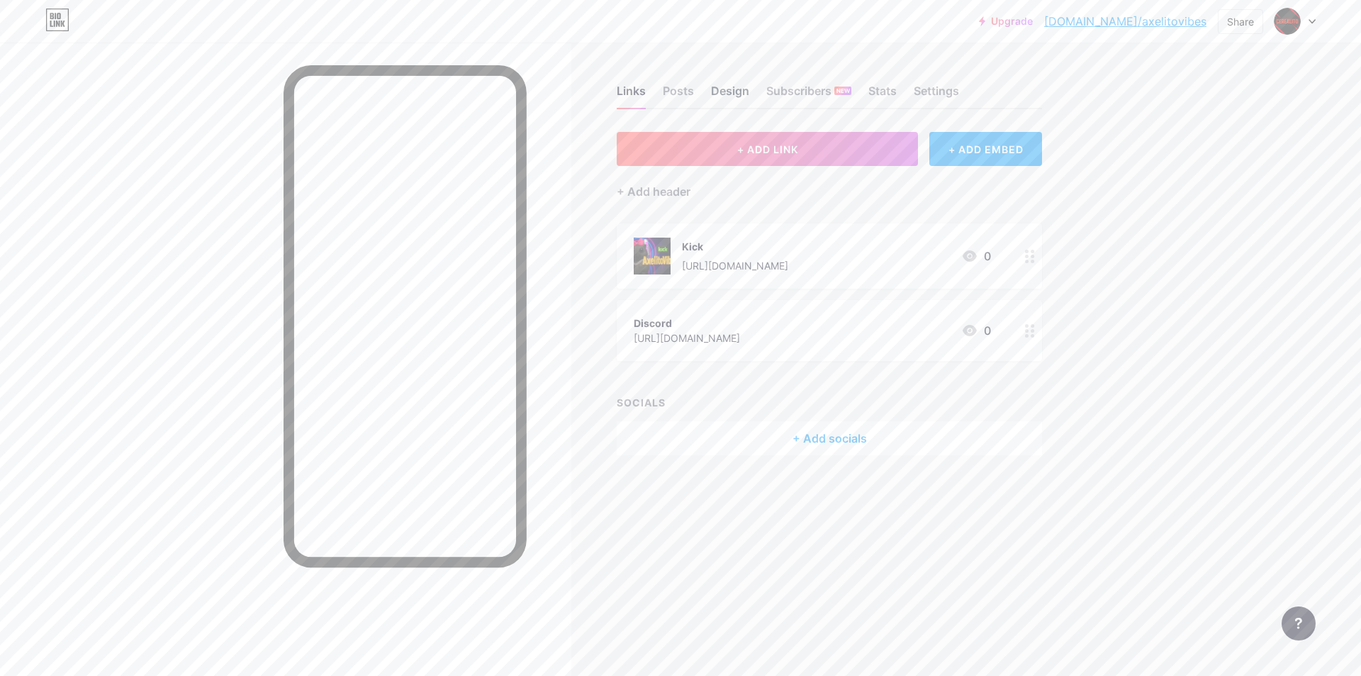
click at [739, 97] on div "Design" at bounding box center [730, 95] width 38 height 26
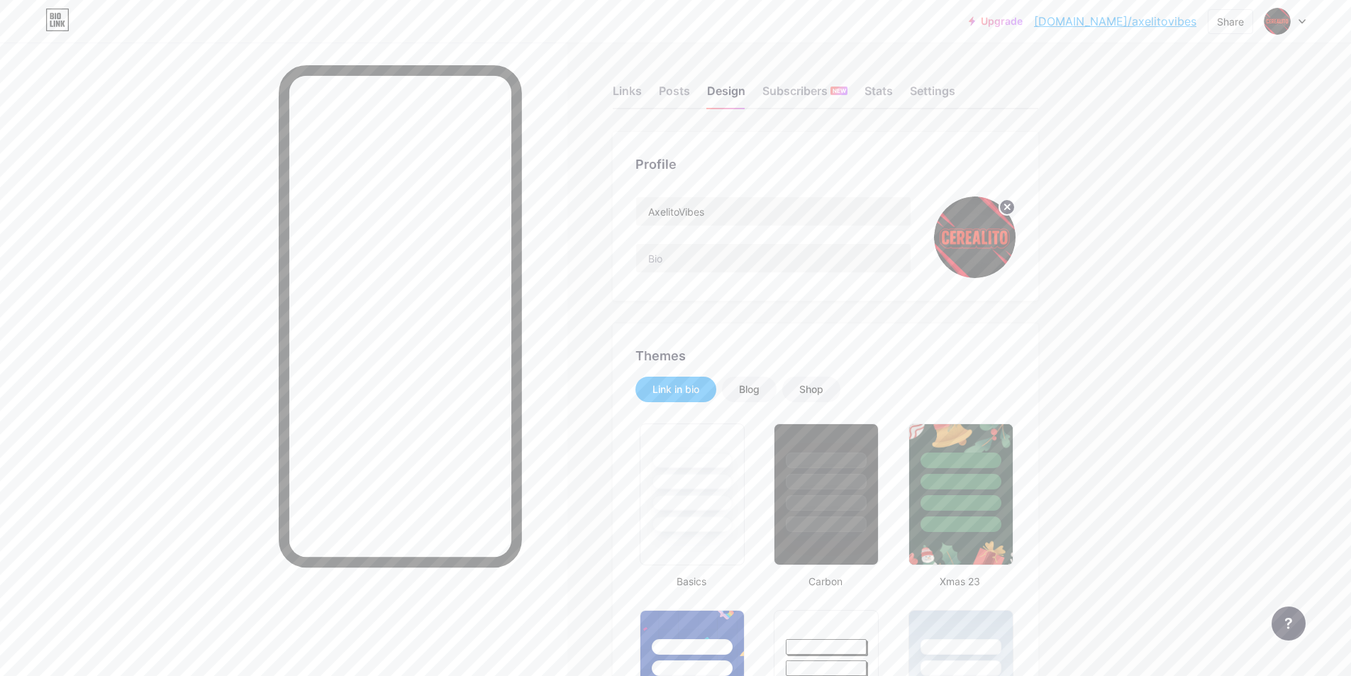
click at [977, 218] on img at bounding box center [975, 237] width 82 height 82
click at [970, 245] on img at bounding box center [975, 237] width 82 height 82
click at [1010, 206] on icon at bounding box center [1007, 206] width 5 height 5
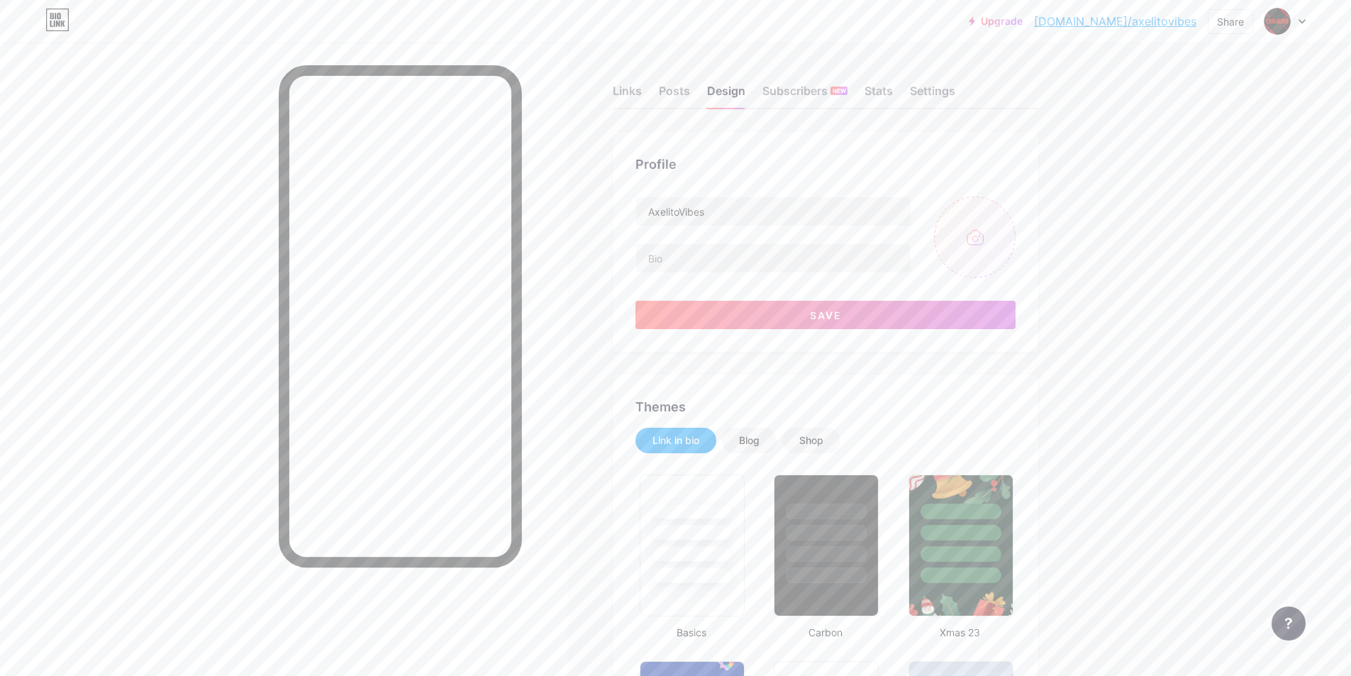
click at [980, 228] on input "file" at bounding box center [975, 237] width 82 height 82
type input "C:\fakepath\92878639-eb4d-4554-8ddb-116e7f41ce8a.png"
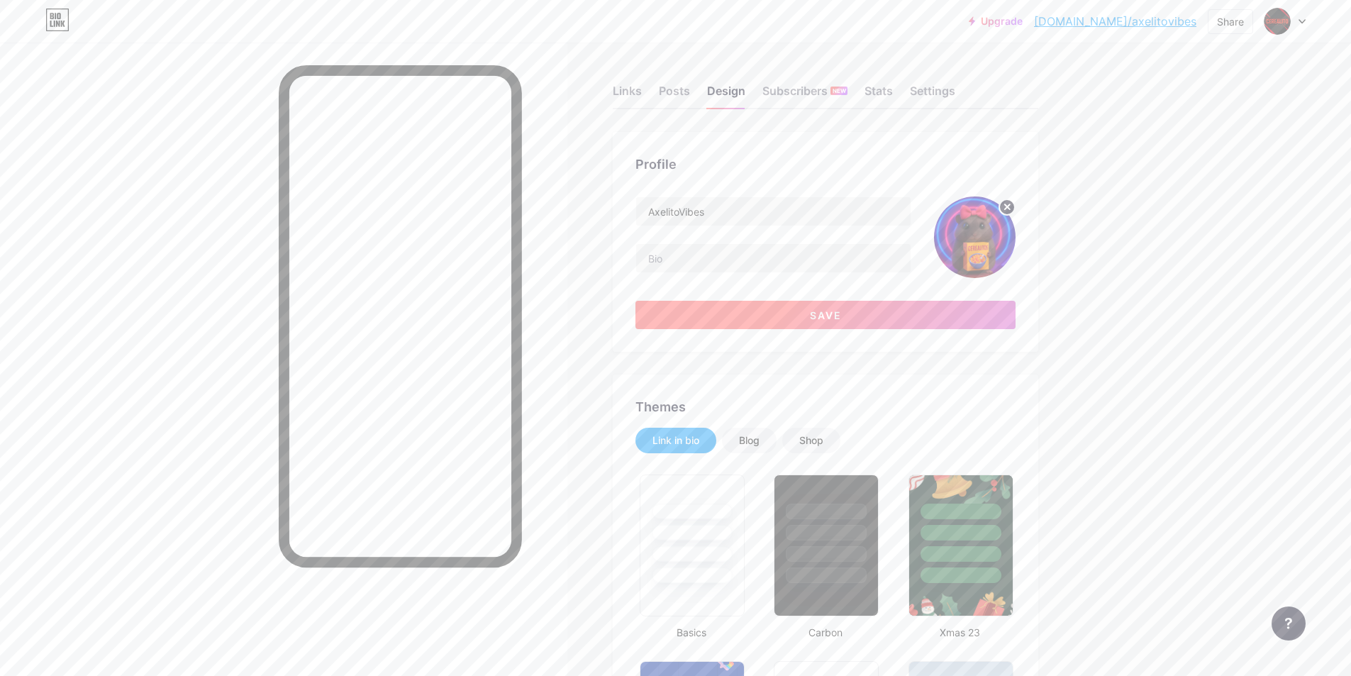
click at [889, 320] on button "Save" at bounding box center [825, 315] width 380 height 28
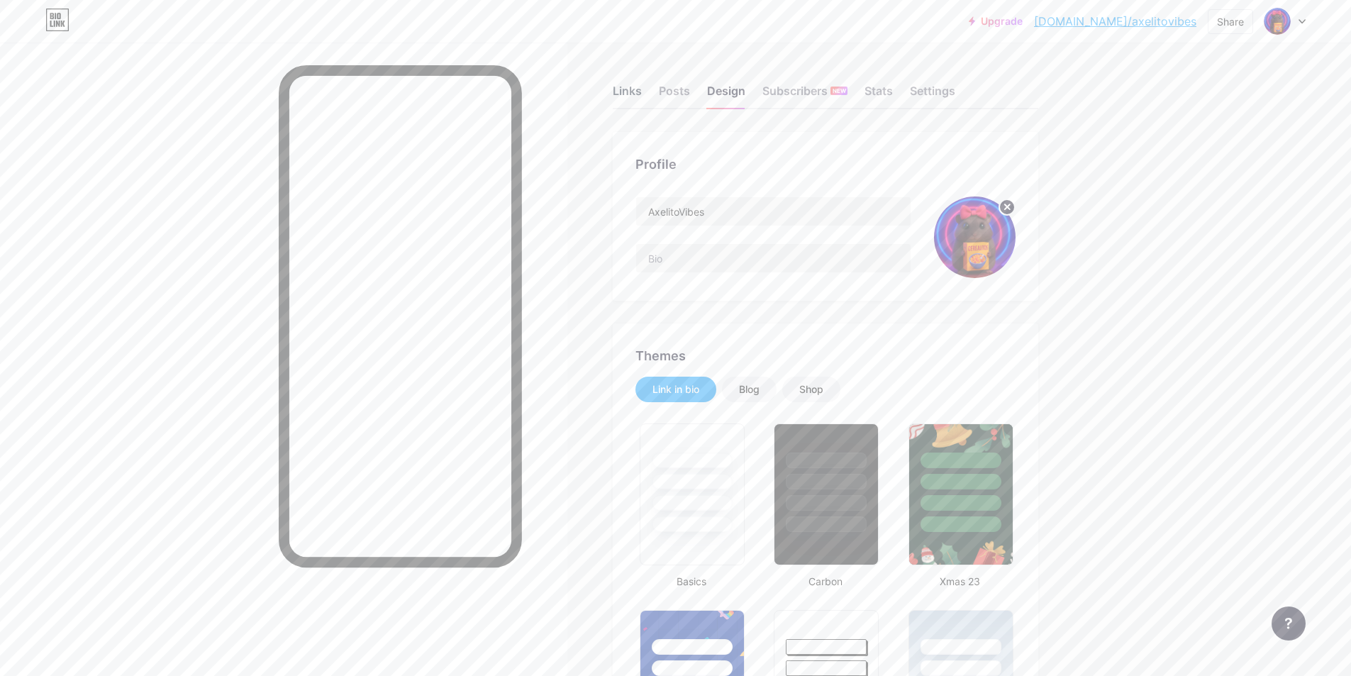
click at [628, 103] on div "Links" at bounding box center [627, 95] width 29 height 26
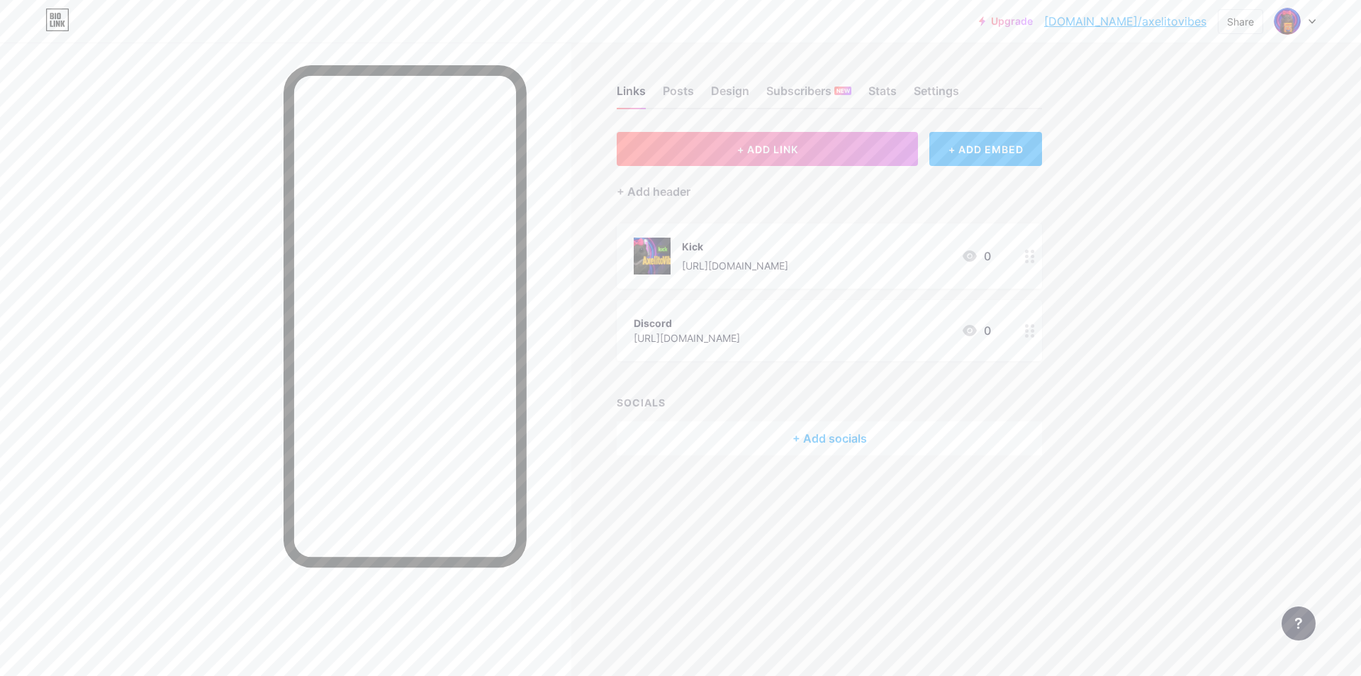
click at [1023, 328] on div at bounding box center [1030, 330] width 24 height 61
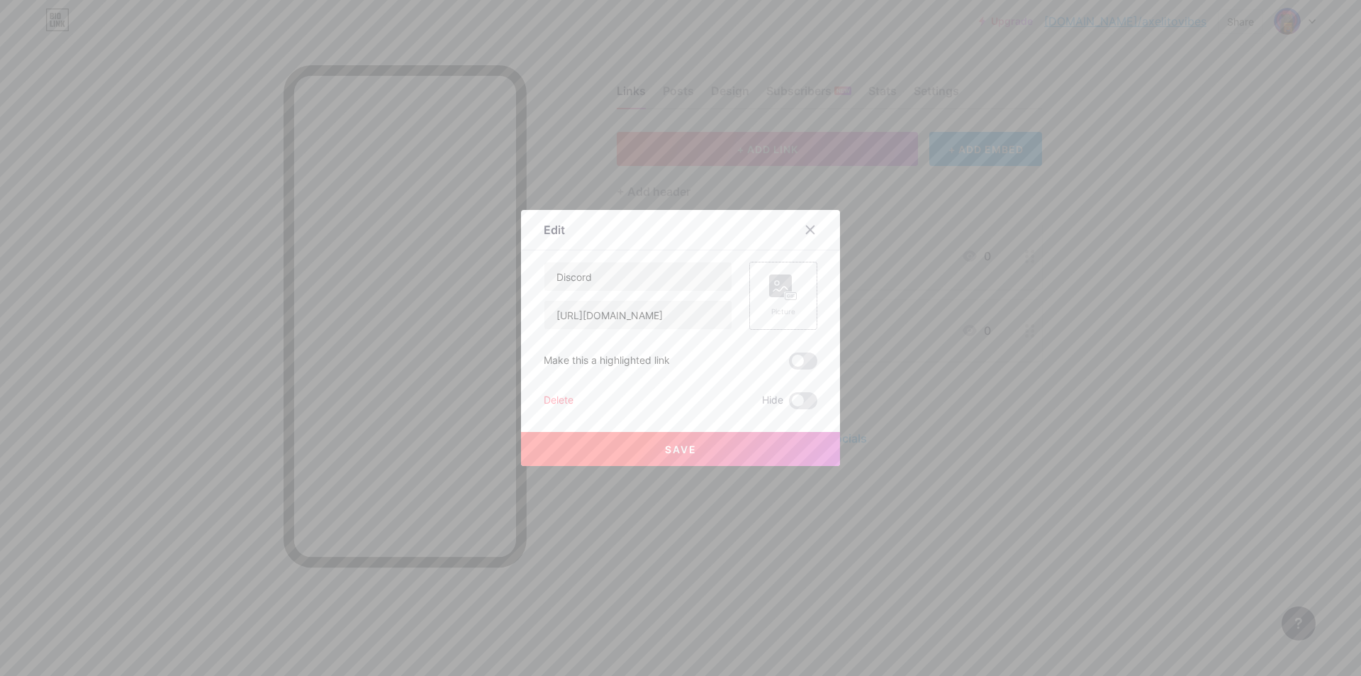
click at [774, 286] on rect at bounding box center [780, 285] width 23 height 23
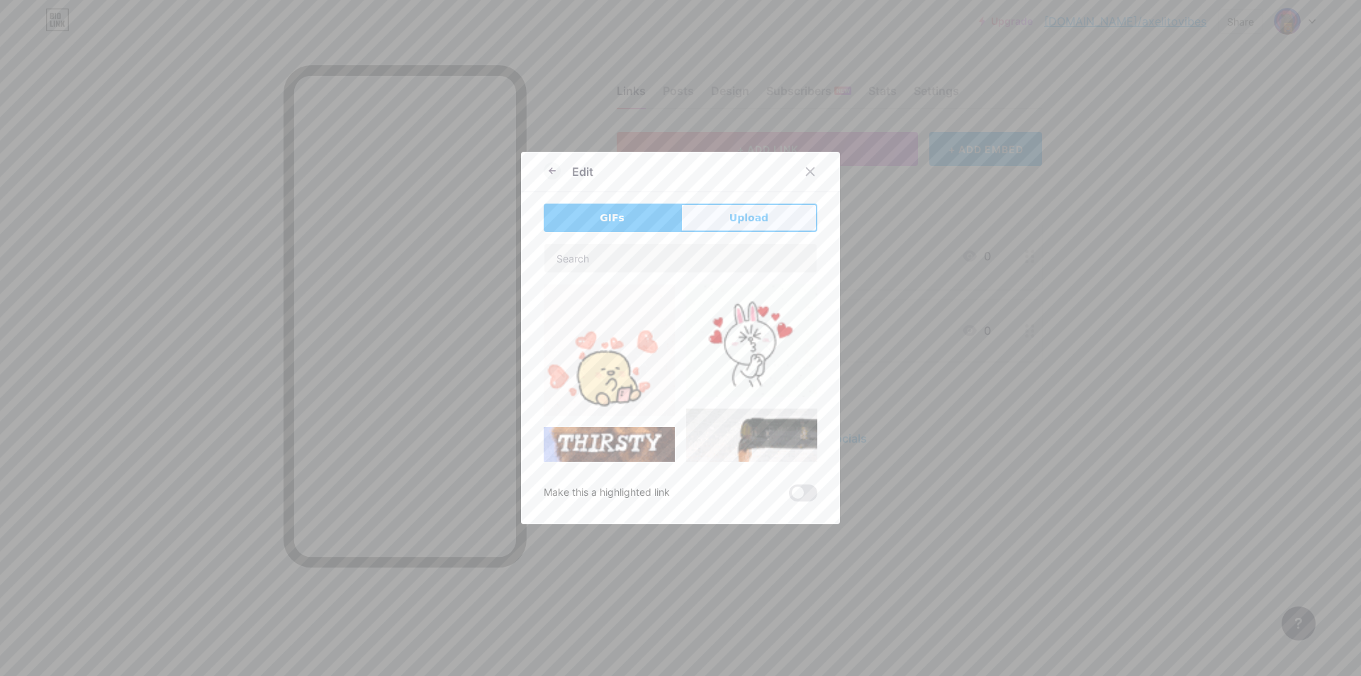
click at [730, 218] on span "Upload" at bounding box center [749, 218] width 39 height 15
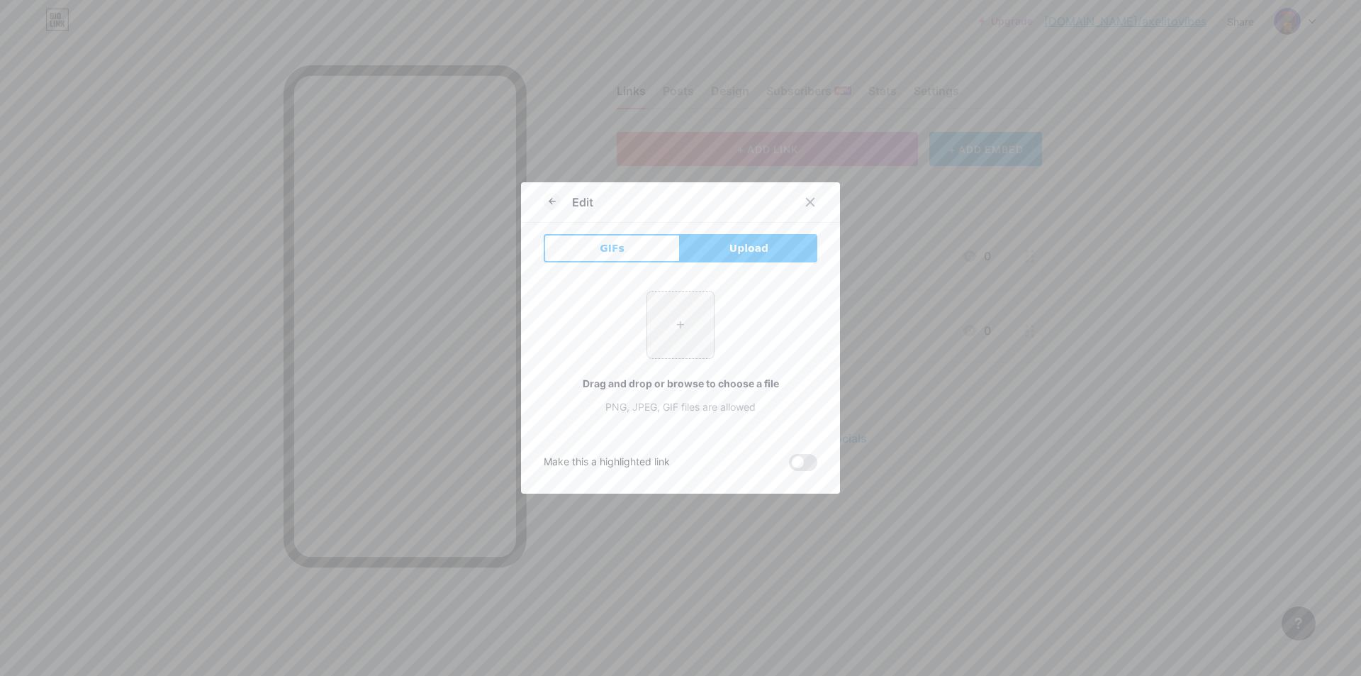
click at [671, 300] on input "file" at bounding box center [680, 324] width 67 height 67
type input "C:\fakepath\84aa8a53-146c-4d87-96f0-f71409177701.png"
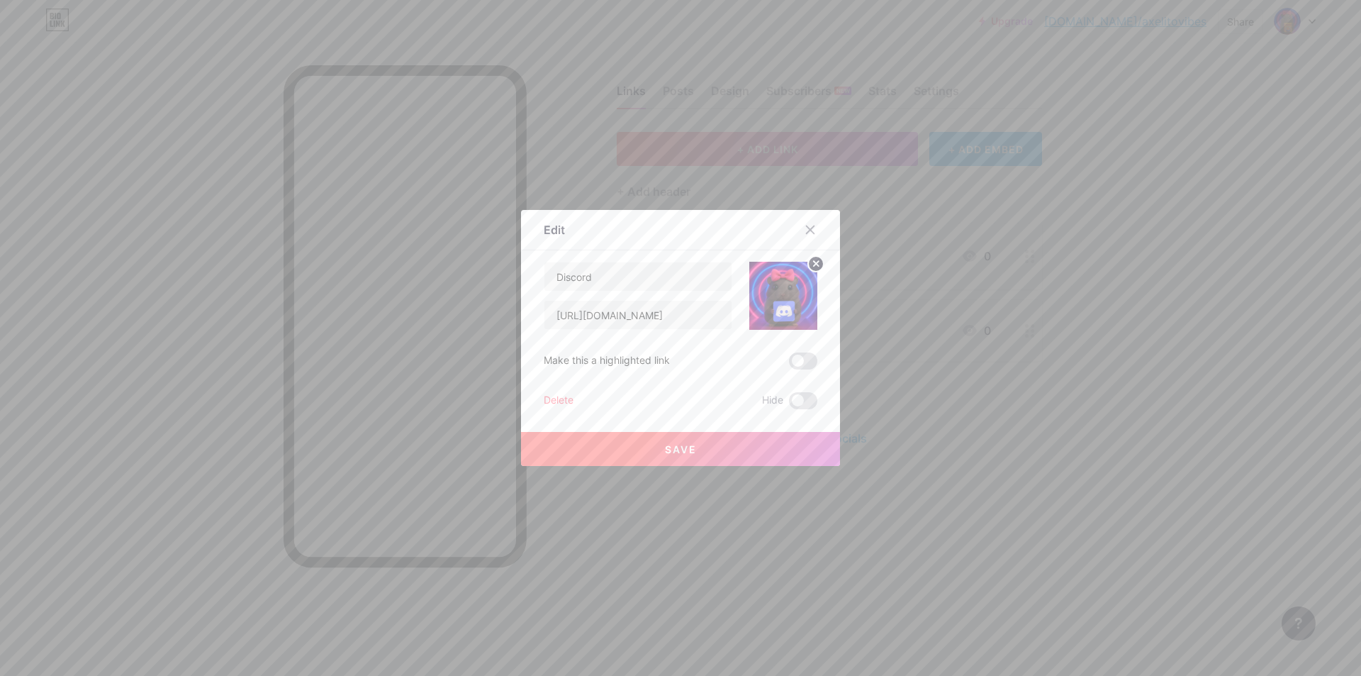
click at [667, 449] on span "Save" at bounding box center [681, 449] width 32 height 12
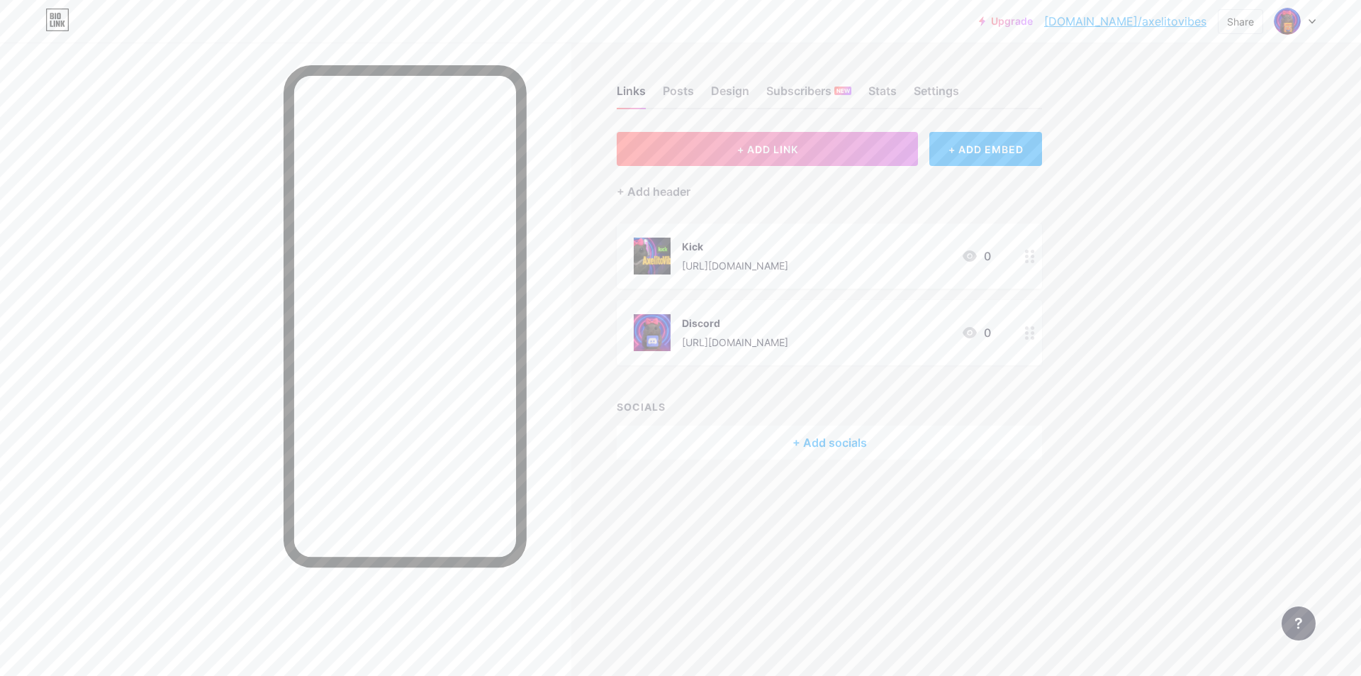
click at [1039, 271] on div at bounding box center [1030, 255] width 24 height 65
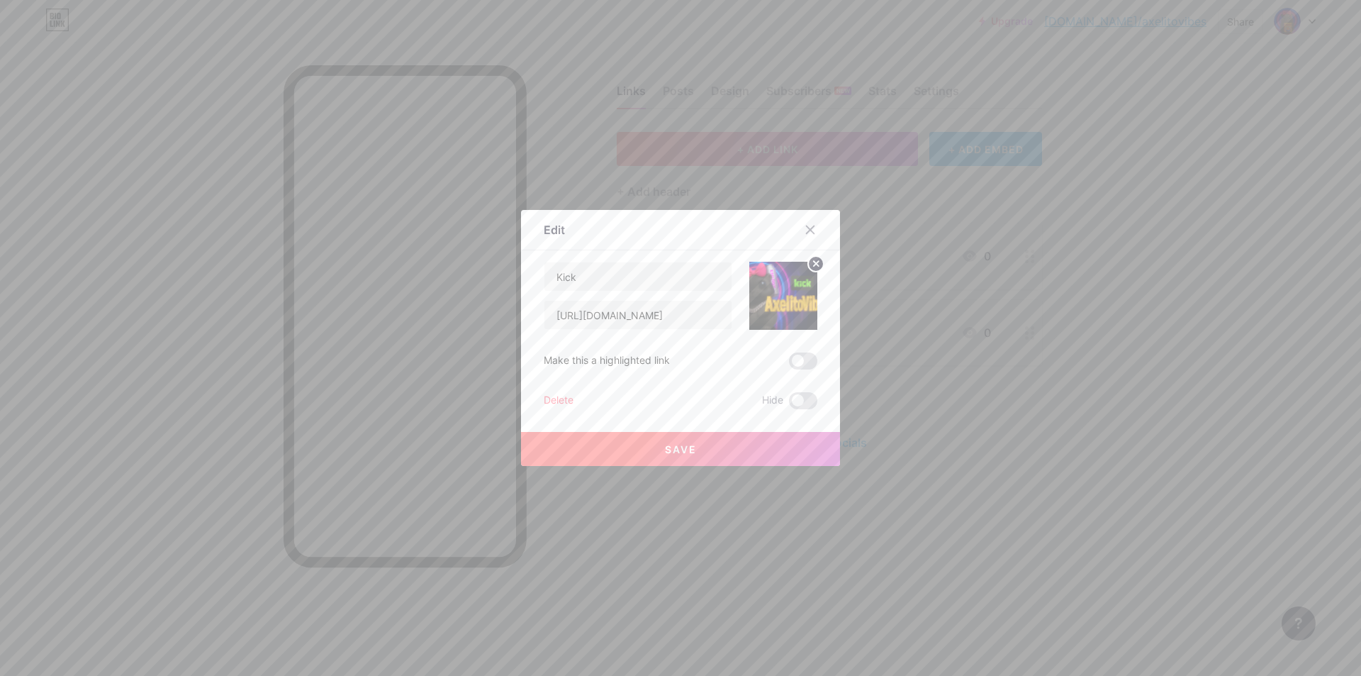
click at [795, 293] on img at bounding box center [783, 296] width 68 height 68
click at [812, 268] on circle at bounding box center [816, 264] width 16 height 16
click at [786, 300] on rect at bounding box center [791, 296] width 11 height 7
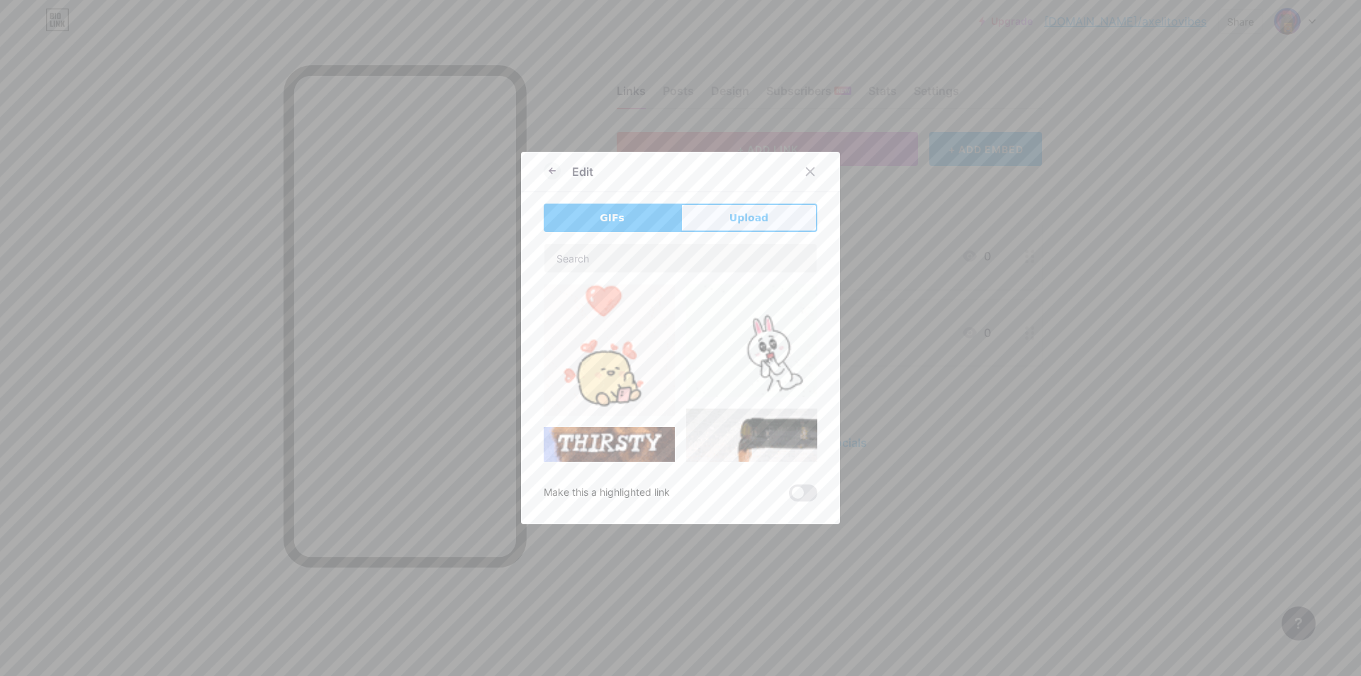
click at [728, 225] on button "Upload" at bounding box center [749, 217] width 137 height 28
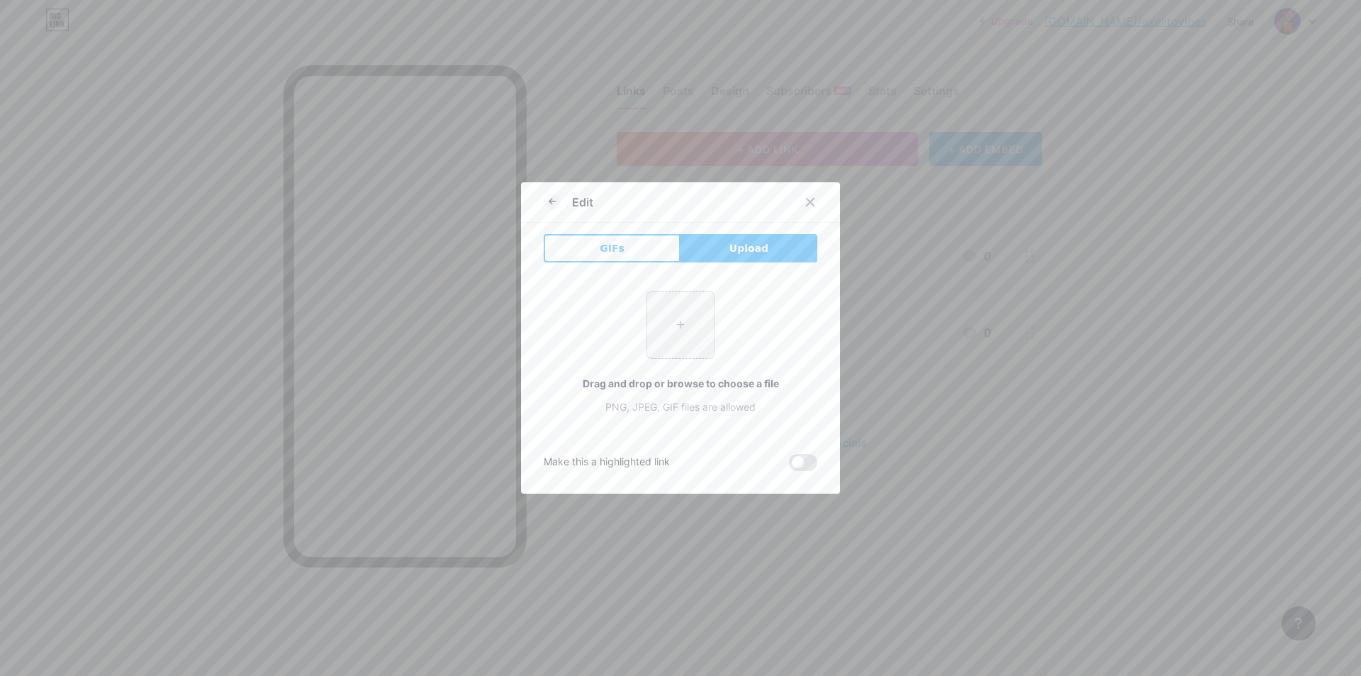
click at [688, 330] on input "file" at bounding box center [680, 324] width 67 height 67
click at [658, 317] on input "file" at bounding box center [680, 324] width 67 height 67
type input "C:\fakepath\84aa8a53-146c-4d87-96f0-f71409177701.png"
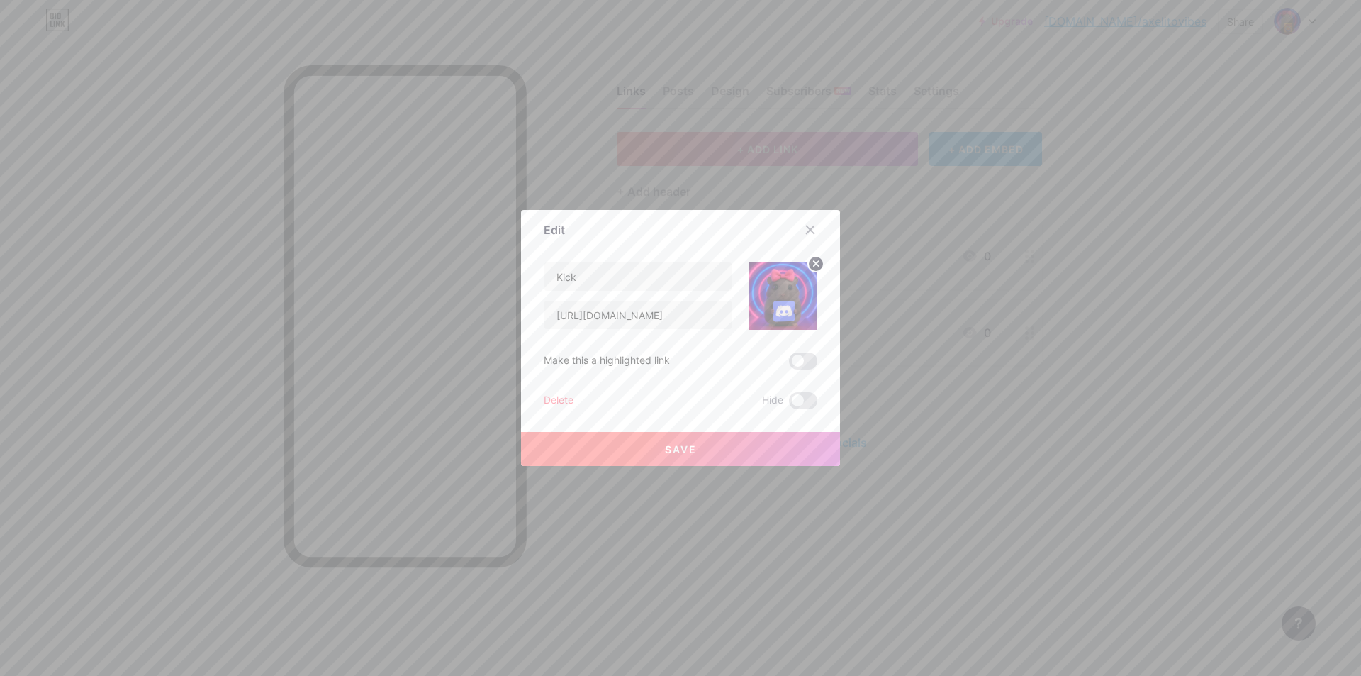
click at [795, 294] on img at bounding box center [783, 296] width 68 height 68
click at [815, 265] on circle at bounding box center [816, 264] width 16 height 16
click at [759, 267] on div "Picture" at bounding box center [783, 296] width 68 height 68
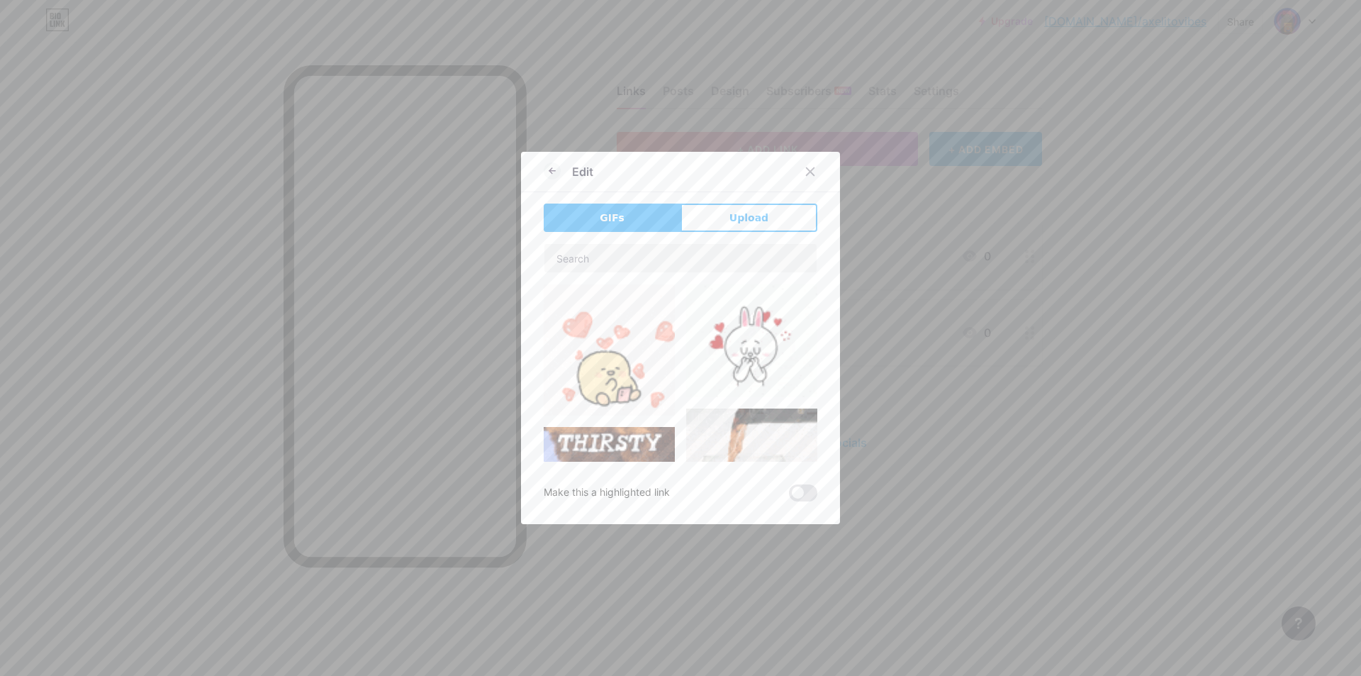
click at [766, 278] on div at bounding box center [681, 352] width 274 height 218
click at [767, 244] on input "text" at bounding box center [681, 258] width 272 height 28
click at [769, 227] on button "Upload" at bounding box center [749, 217] width 137 height 28
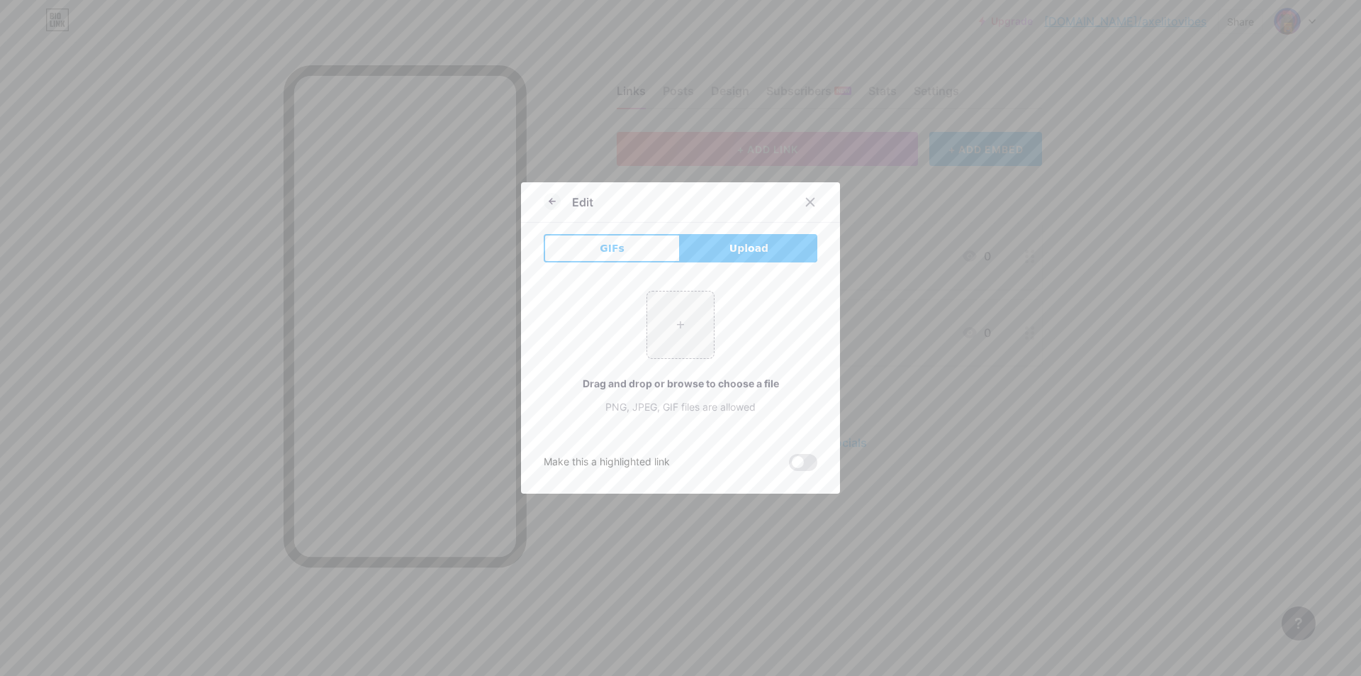
click at [708, 252] on button "Upload" at bounding box center [749, 248] width 137 height 28
click at [709, 252] on button "Upload" at bounding box center [749, 248] width 137 height 28
click at [675, 319] on input "file" at bounding box center [680, 324] width 67 height 67
type input "C:\fakepath\864bead4-79bd-44e6-9a98-1f32e61c4e82.png"
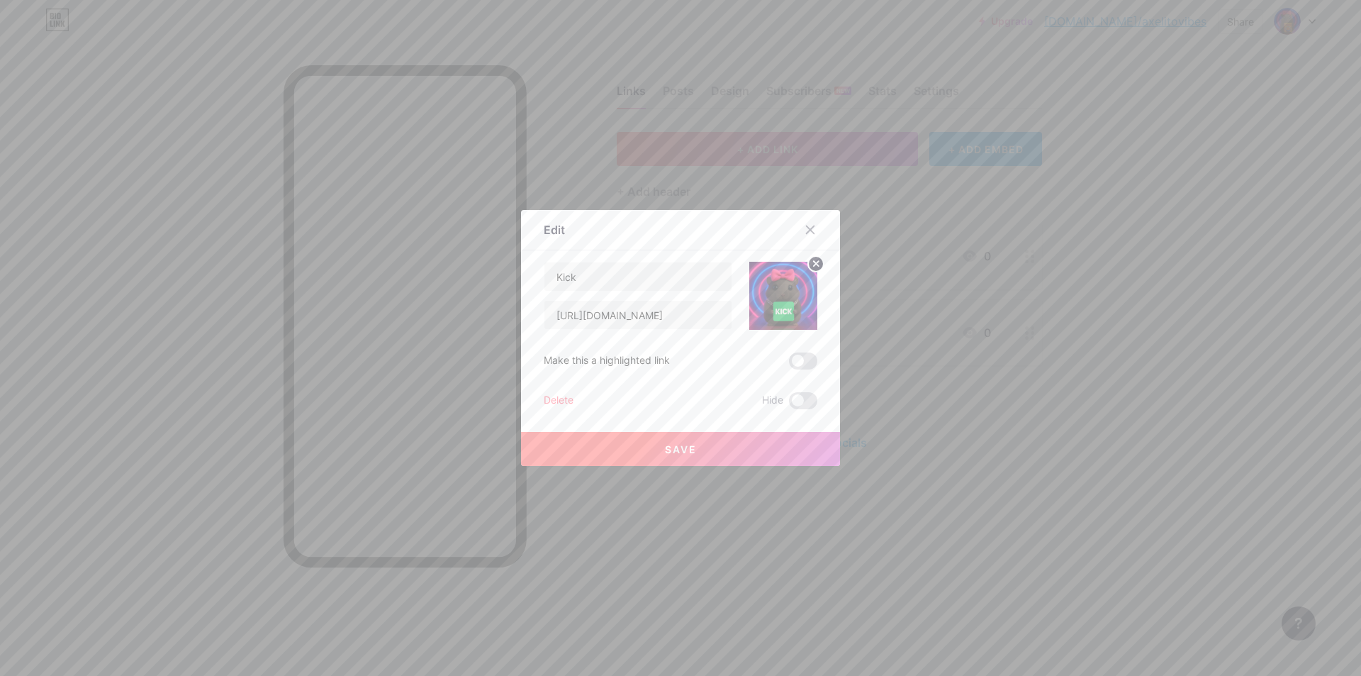
click at [788, 460] on button "Save" at bounding box center [680, 449] width 319 height 34
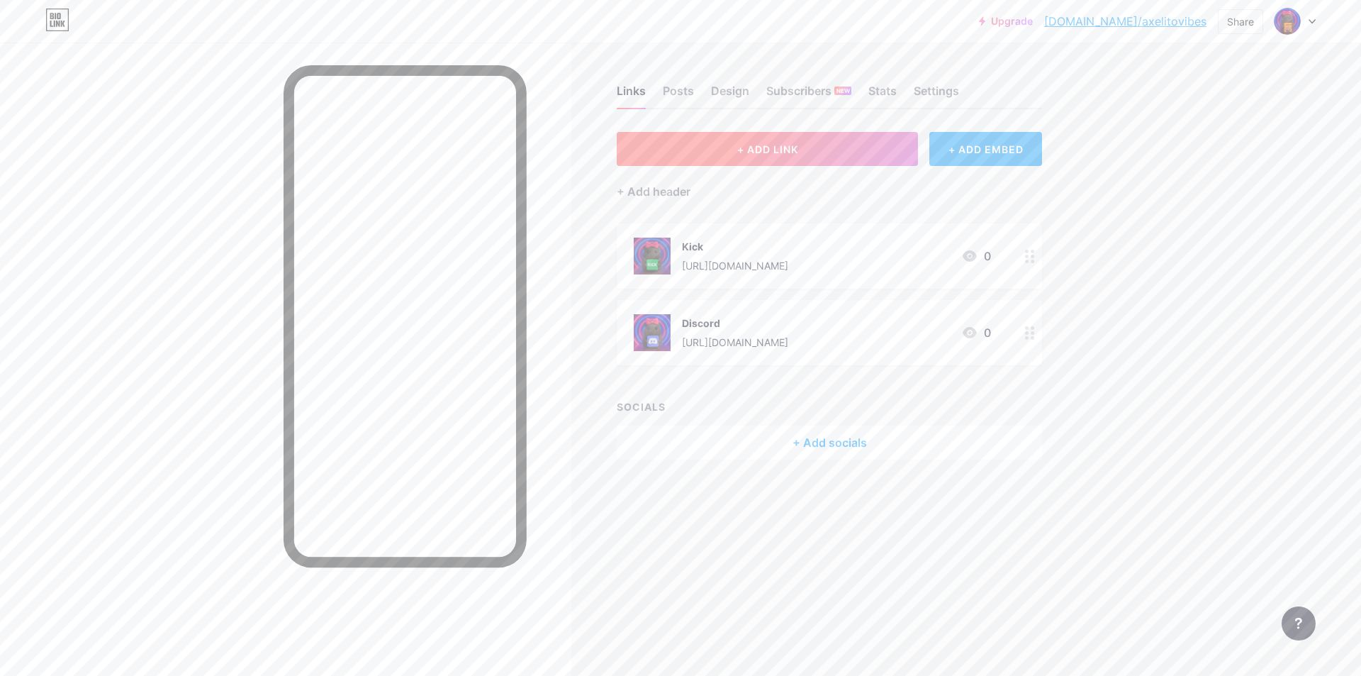
click at [828, 157] on button "+ ADD LINK" at bounding box center [767, 149] width 301 height 34
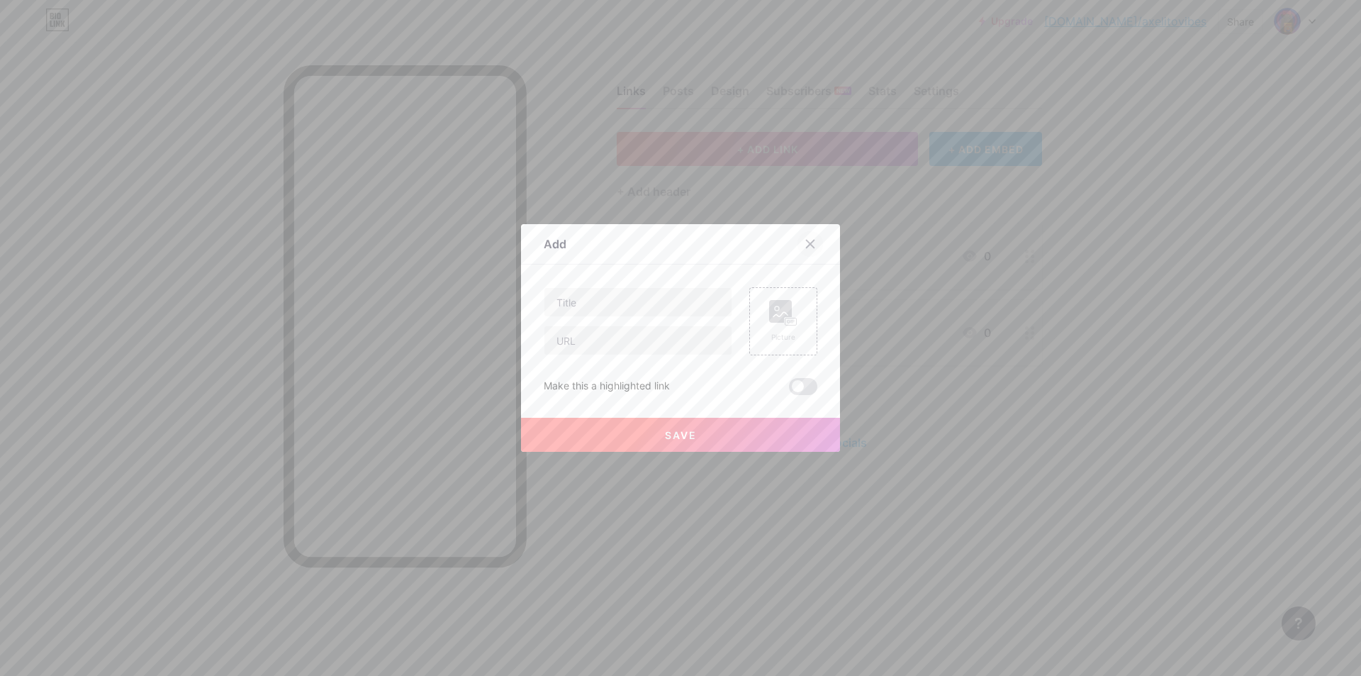
click at [813, 238] on div at bounding box center [811, 244] width 26 height 26
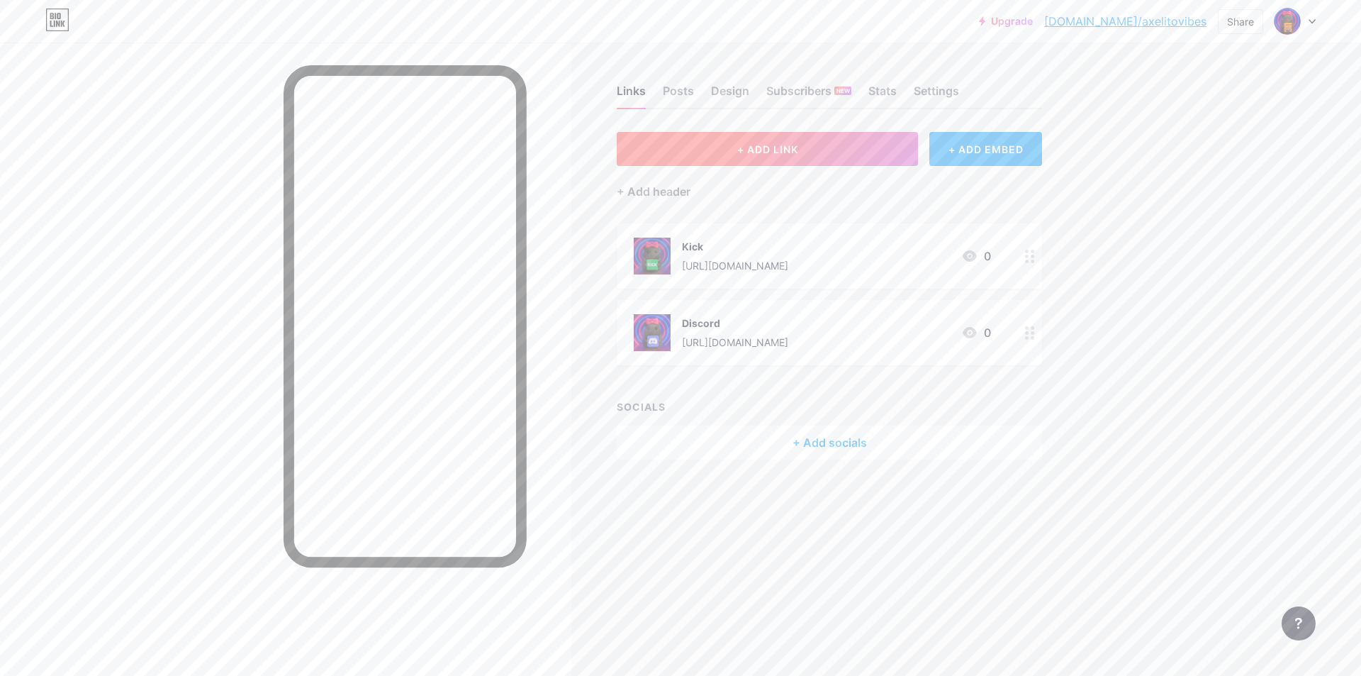
click at [759, 158] on button "+ ADD LINK" at bounding box center [767, 149] width 301 height 34
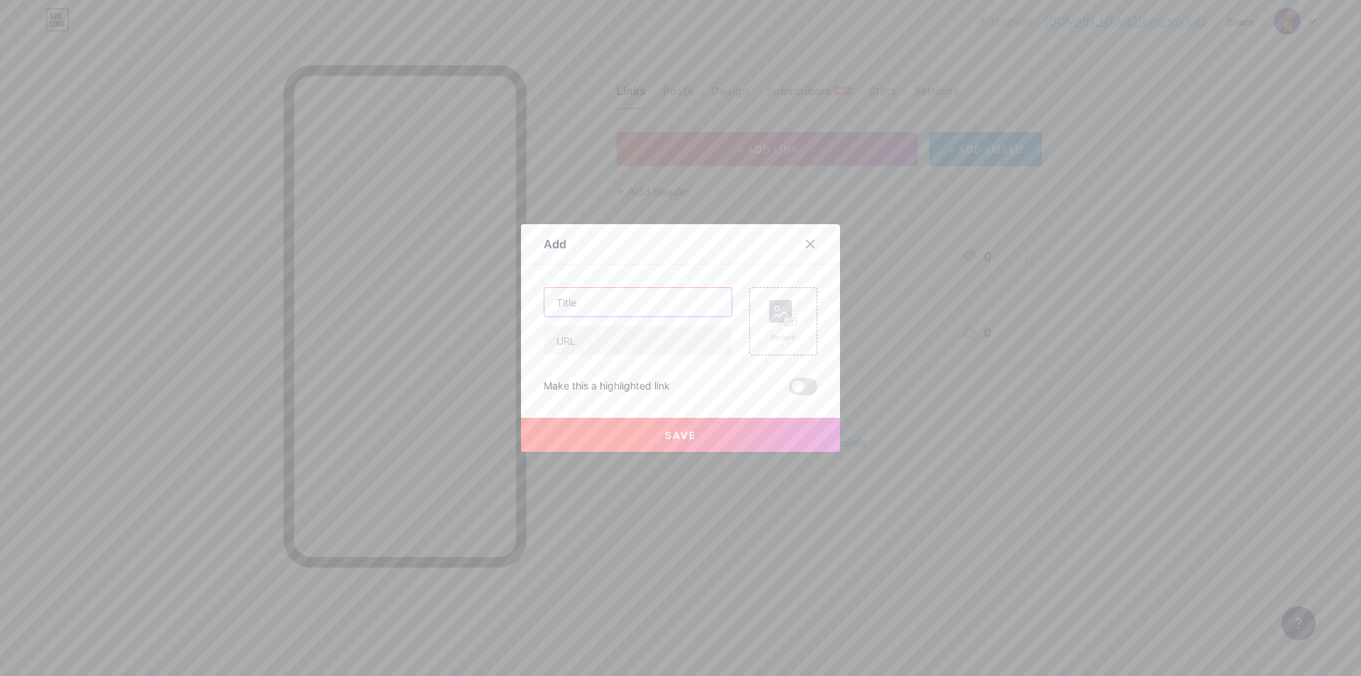
click at [652, 294] on input "text" at bounding box center [638, 302] width 187 height 28
click at [808, 242] on icon at bounding box center [810, 243] width 11 height 11
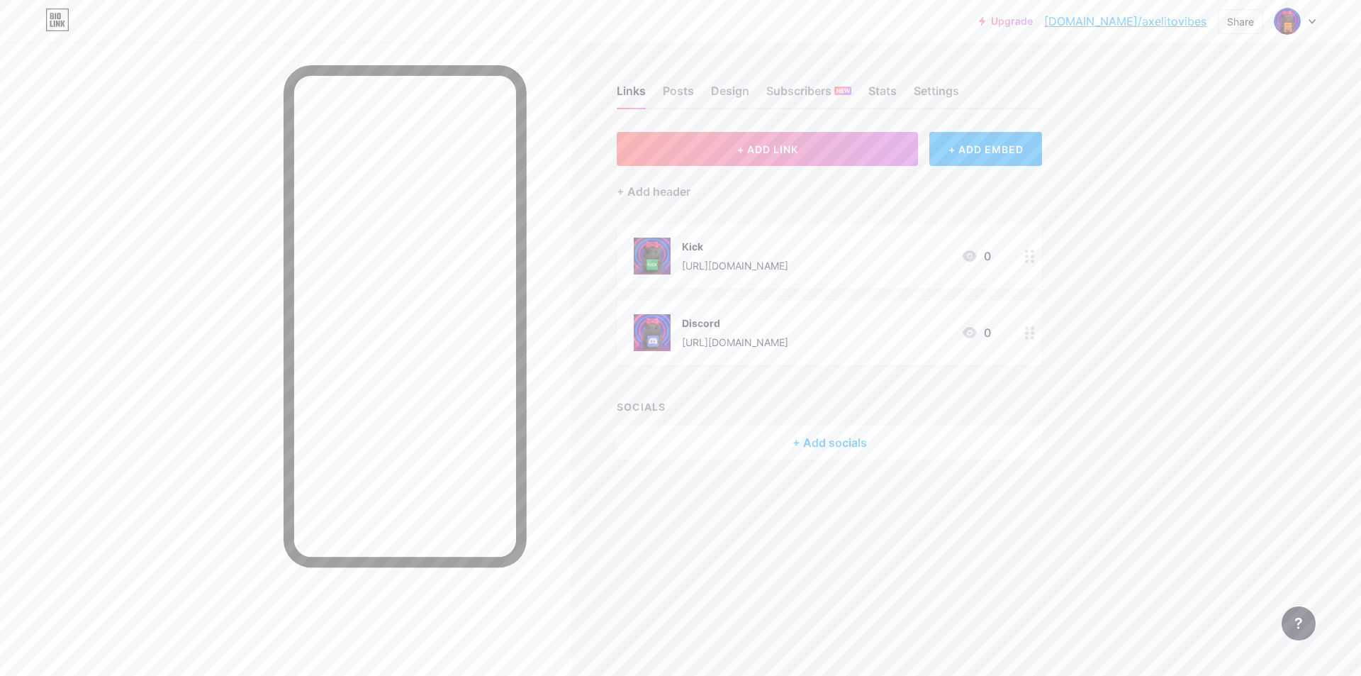
click at [1183, 24] on link "[DOMAIN_NAME]/axelitovibes" at bounding box center [1125, 21] width 162 height 17
